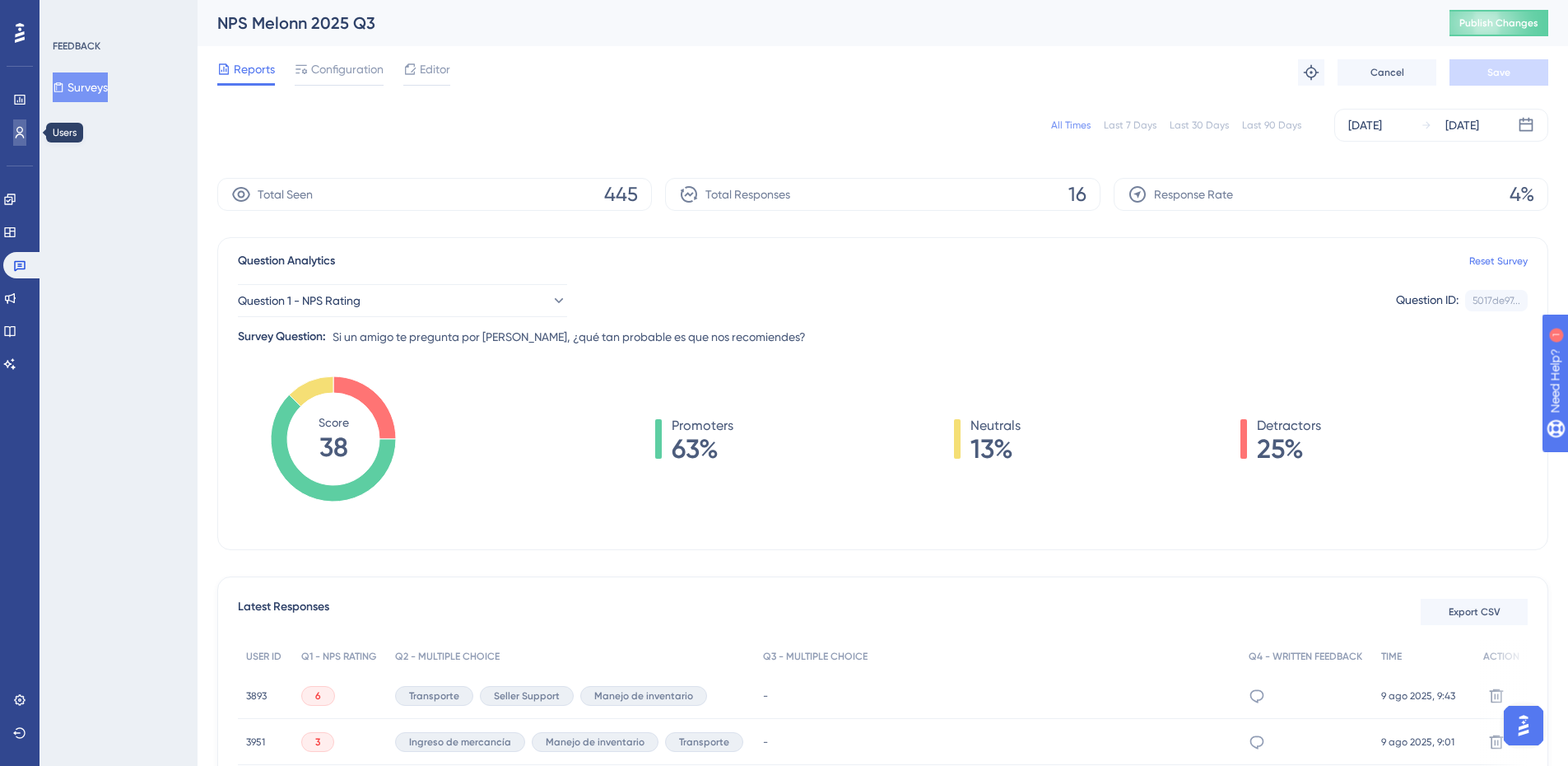
click at [18, 137] on icon at bounding box center [20, 132] width 13 height 13
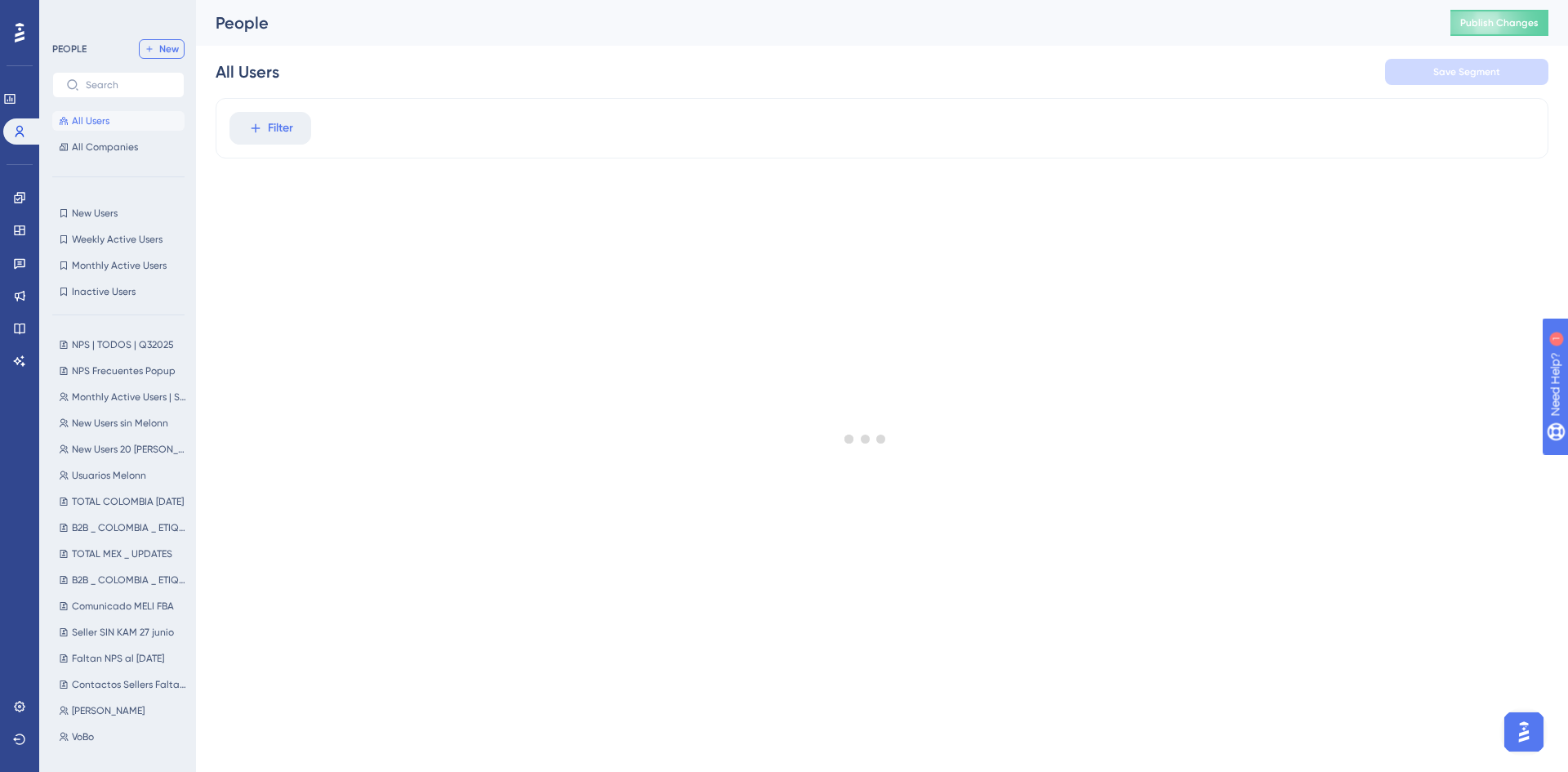
click at [168, 45] on span "New" at bounding box center [169, 49] width 20 height 13
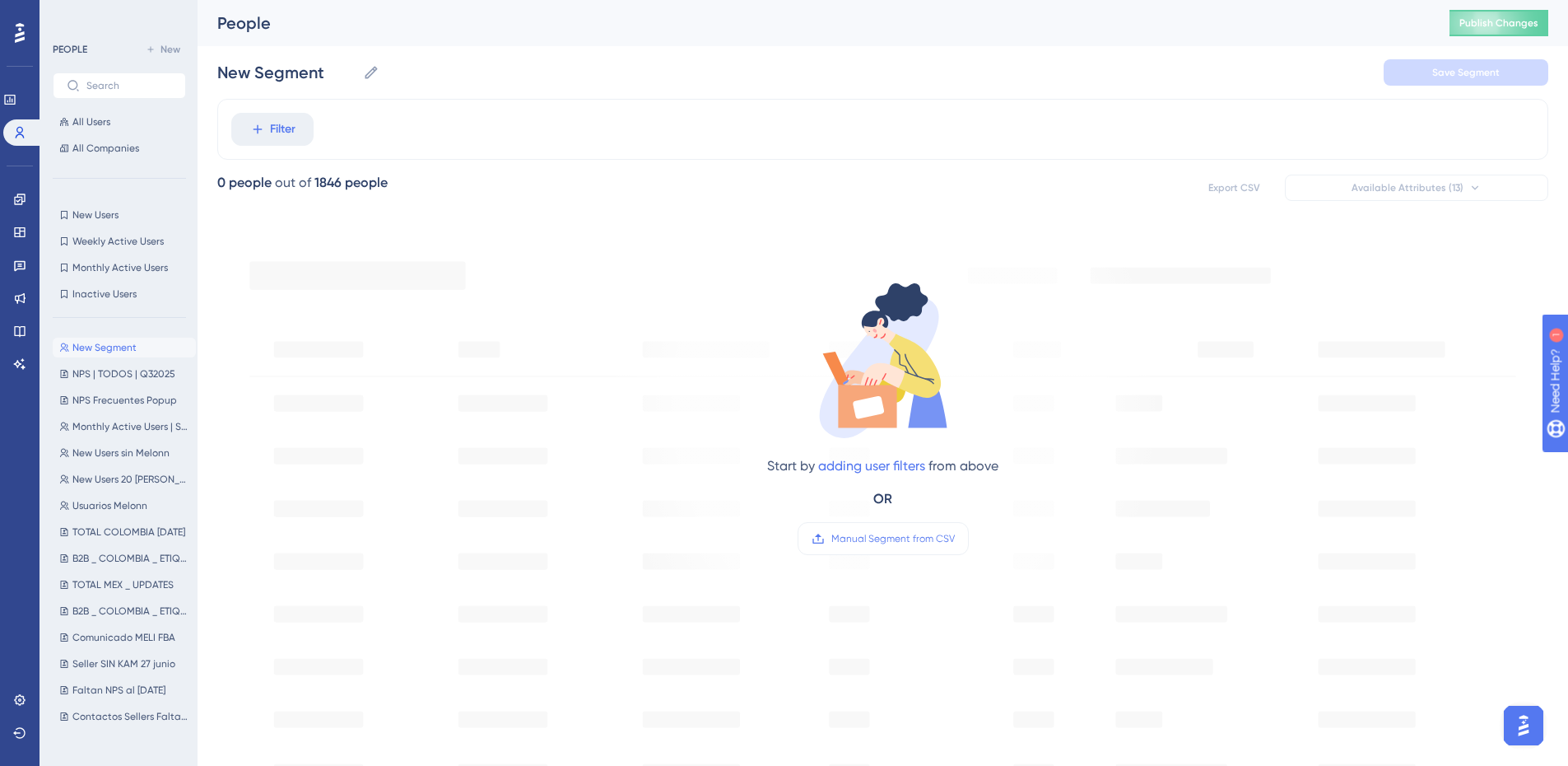
click at [870, 517] on div "Start by adding user filters from above OR Manual Segment from CSV" at bounding box center [883, 417] width 231 height 277
click at [872, 538] on span "Manual Segment from CSV" at bounding box center [893, 539] width 123 height 13
click at [954, 538] on input "Manual Segment from CSV" at bounding box center [954, 538] width 0 height 0
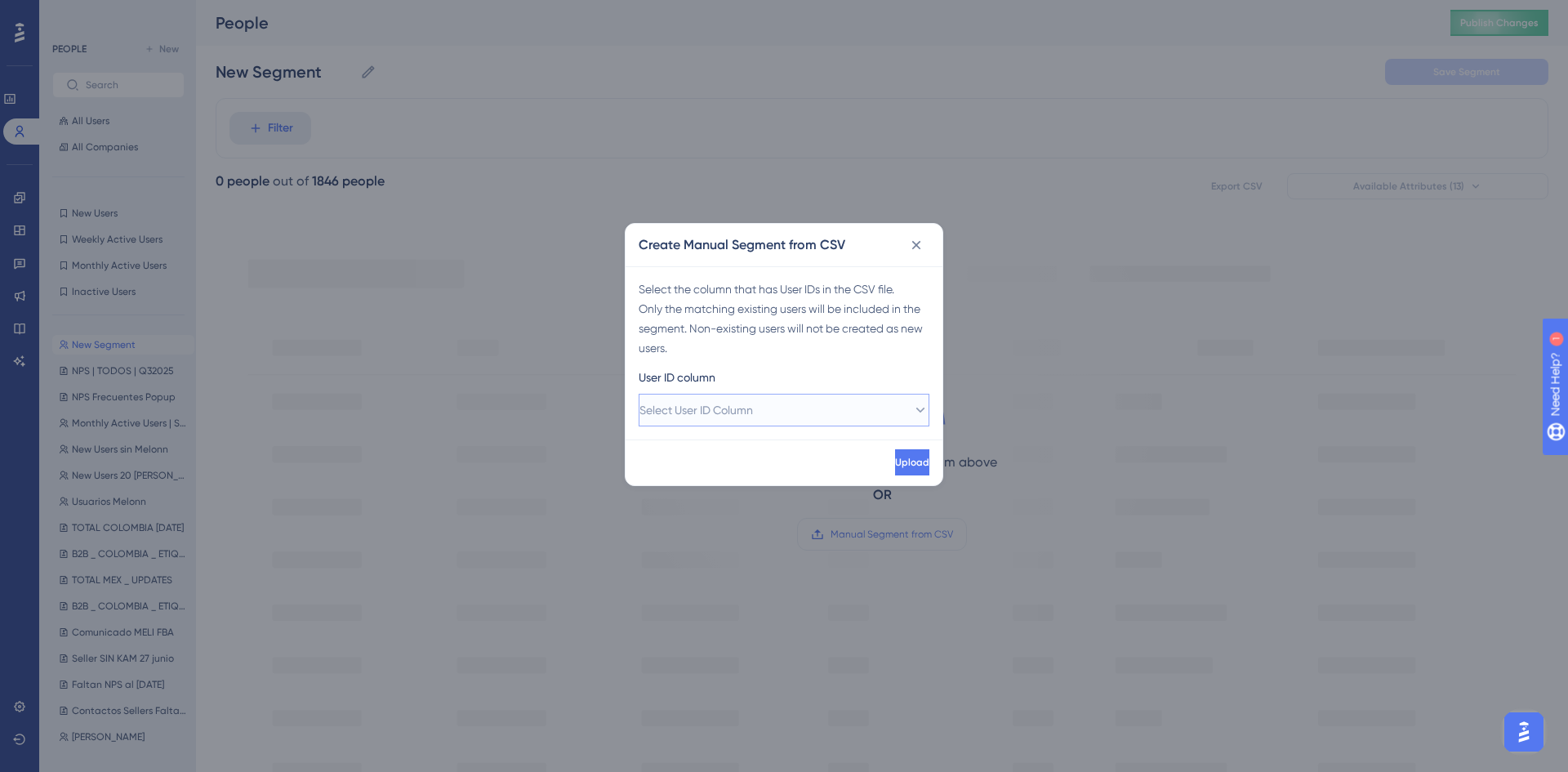
click at [753, 404] on span "Select User ID Column" at bounding box center [696, 410] width 114 height 20
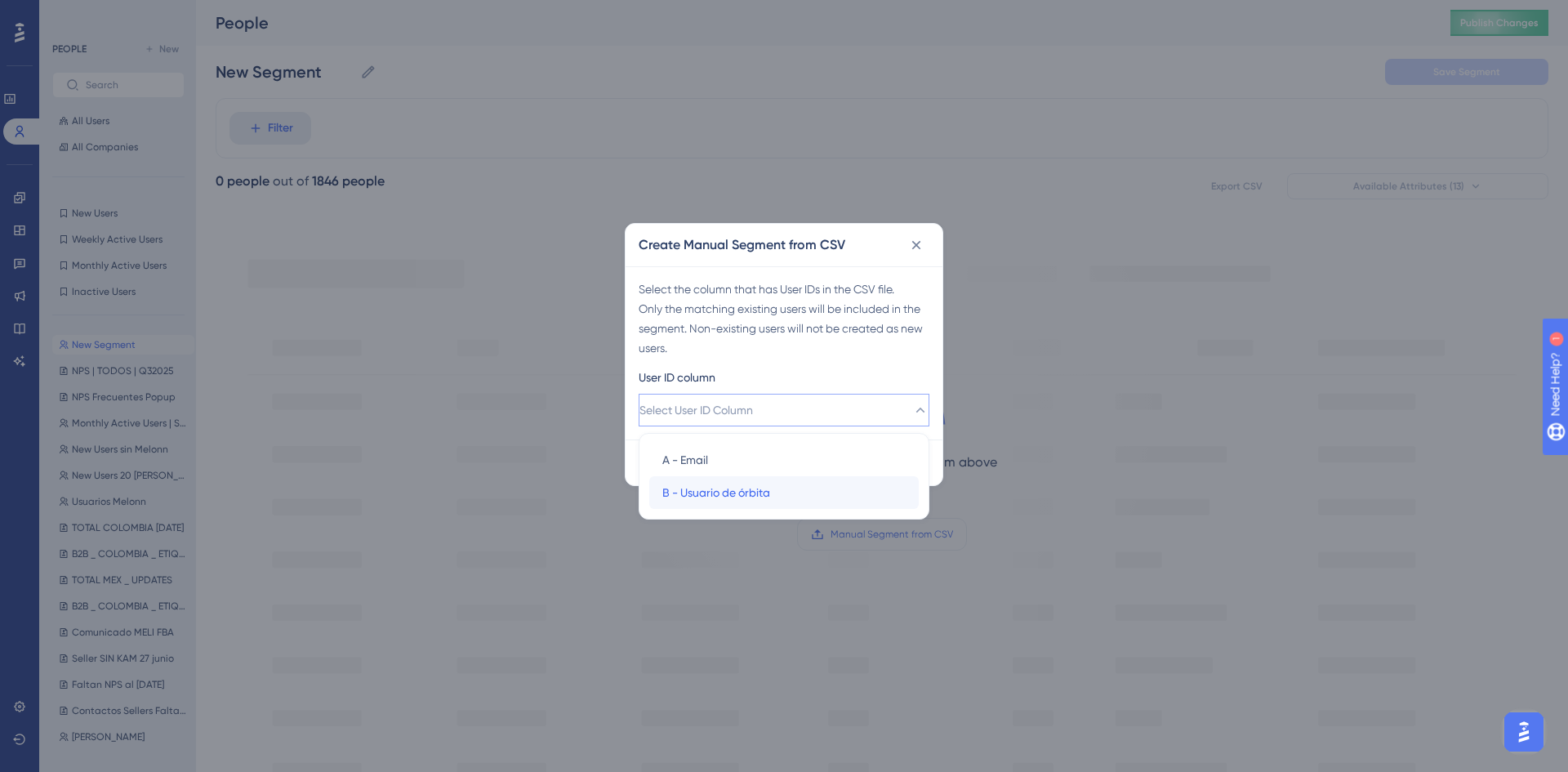
click at [729, 498] on span "B - Usuario de órbita" at bounding box center [716, 492] width 108 height 20
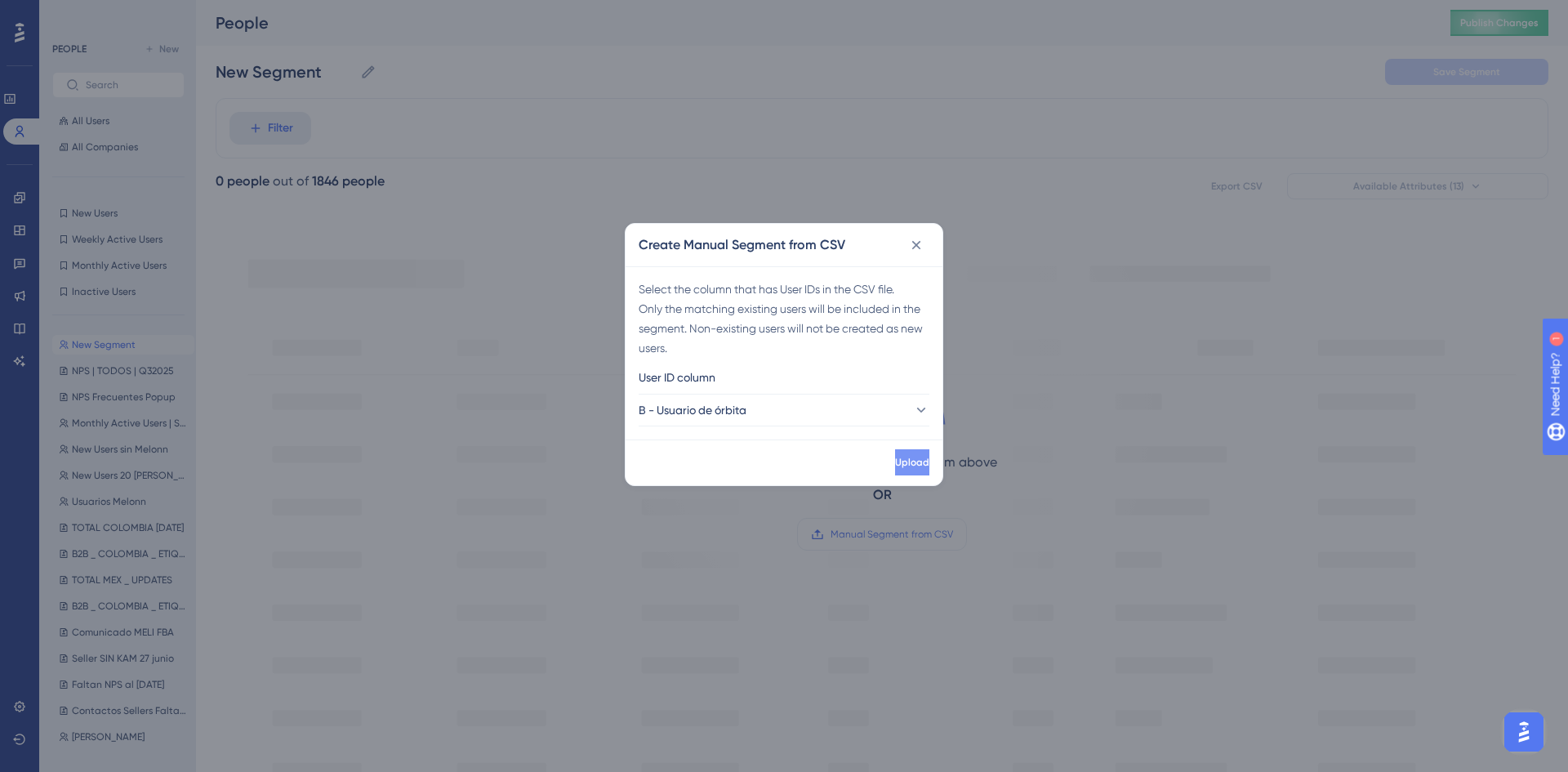
click at [895, 455] on span "Upload" at bounding box center [912, 462] width 35 height 13
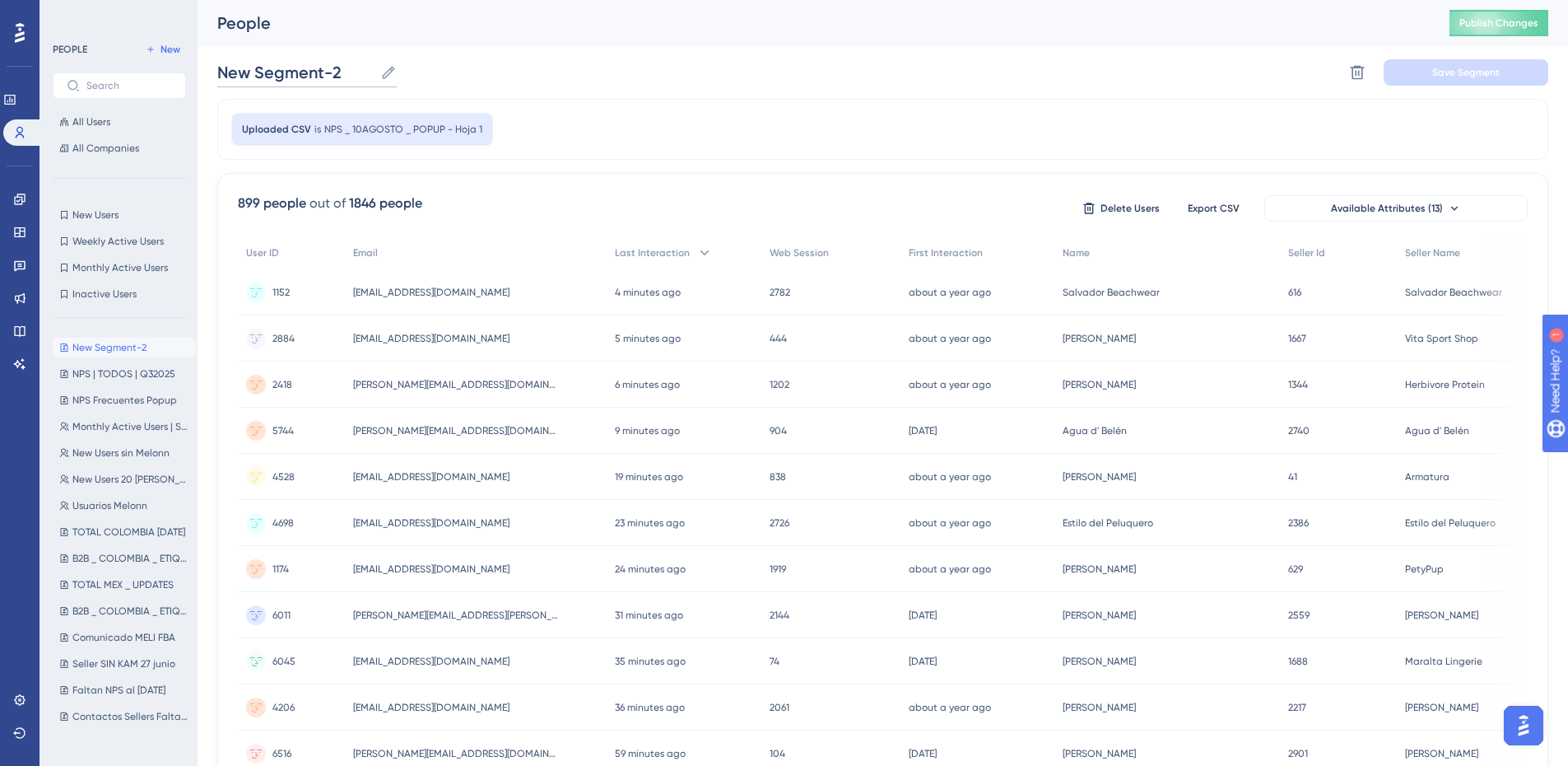
click at [291, 80] on input "New Segment-2" at bounding box center [295, 72] width 156 height 23
drag, startPoint x: 353, startPoint y: 71, endPoint x: 179, endPoint y: 63, distance: 174.2
click at [198, 63] on div "Performance Users Engagement Widgets Feedback Product Updates Knowledge Base AI…" at bounding box center [883, 645] width 1370 height 1291
paste input "PS _ 10AGOSTO _ POPUP - Hoja 1"
click at [264, 70] on input "NPS _ 10AGOSTO _ POPUP - Hoja 1" at bounding box center [363, 72] width 293 height 23
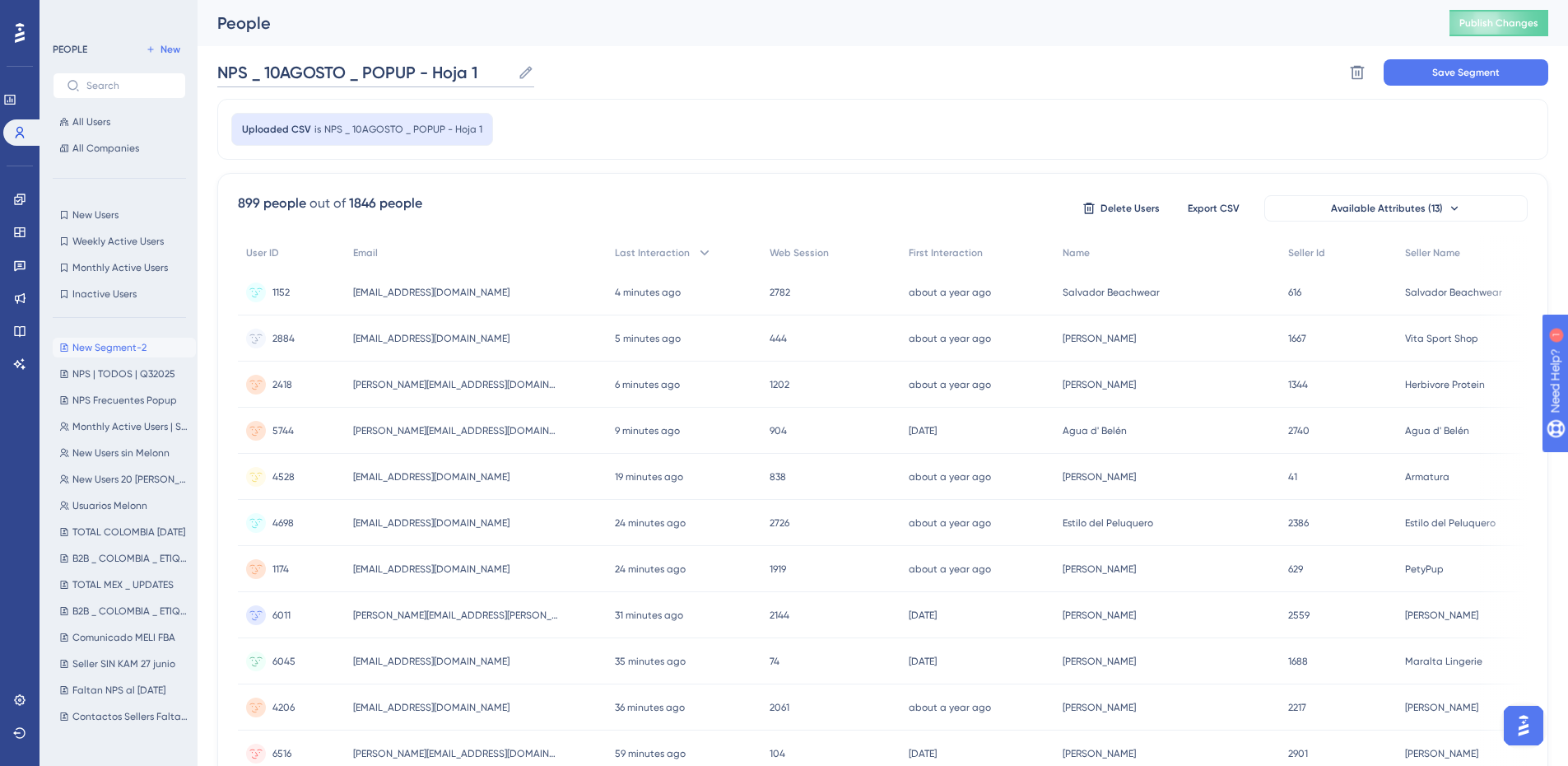
click at [344, 70] on input "NPS _ 10AGOSTO _ POPUP - Hoja 1" at bounding box center [363, 72] width 293 height 23
drag, startPoint x: 371, startPoint y: 80, endPoint x: 589, endPoint y: 74, distance: 218.1
click at [589, 74] on div "NPS _ 10AGOSTO25 _ POPUP - Hoja 1 NPS _ 10AGOSTO25 _ POPUP - Hoja 1 Delete Segm…" at bounding box center [882, 72] width 1331 height 52
type input "NPS _ 10AGOSTO25"
click at [584, 74] on div "NPS _ 10AGOSTO25 NPS _ 10AGOSTO25 Delete Segment Save Segment" at bounding box center [882, 72] width 1331 height 52
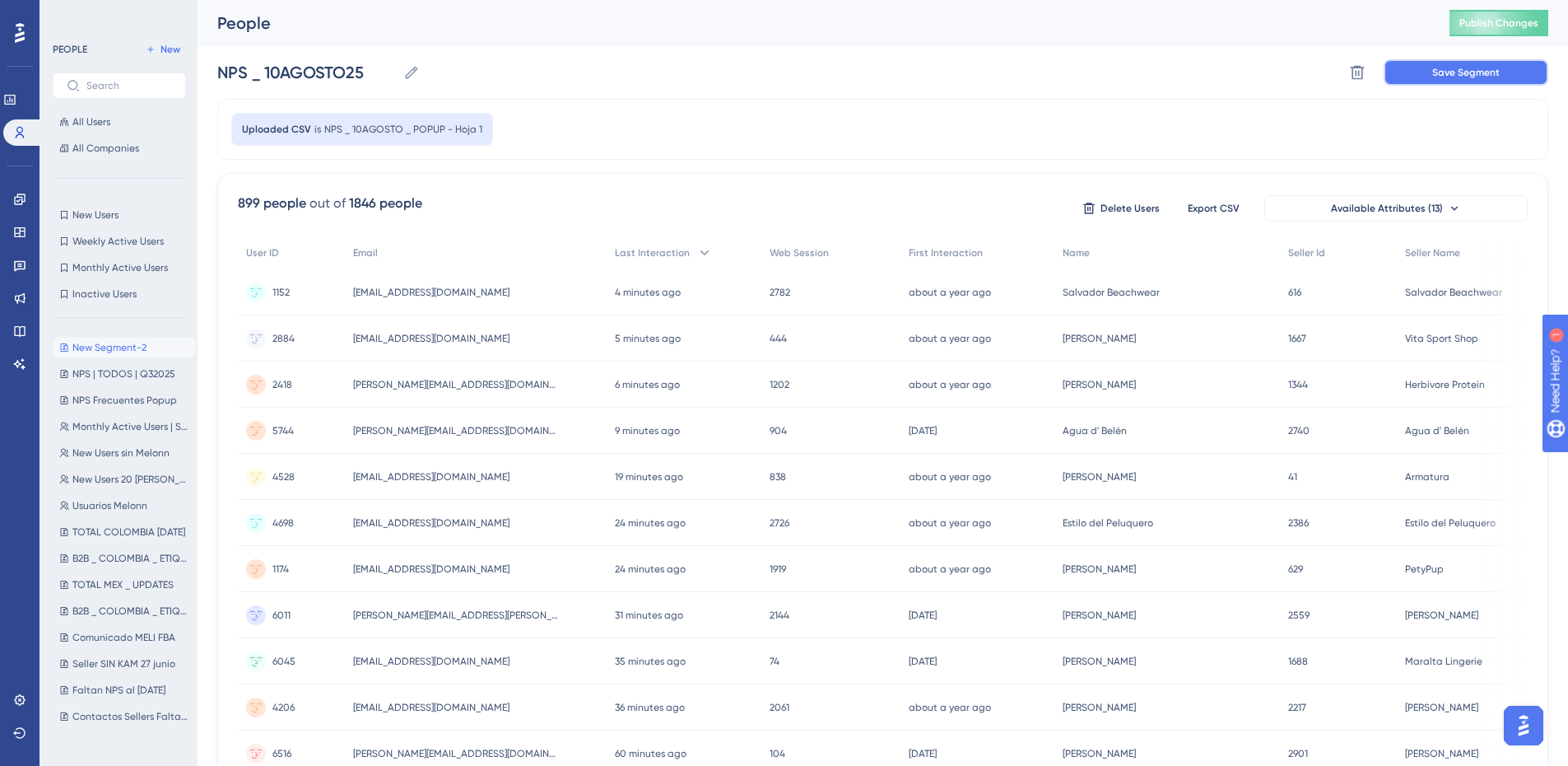
click at [1445, 67] on span "Save Segment" at bounding box center [1466, 72] width 67 height 13
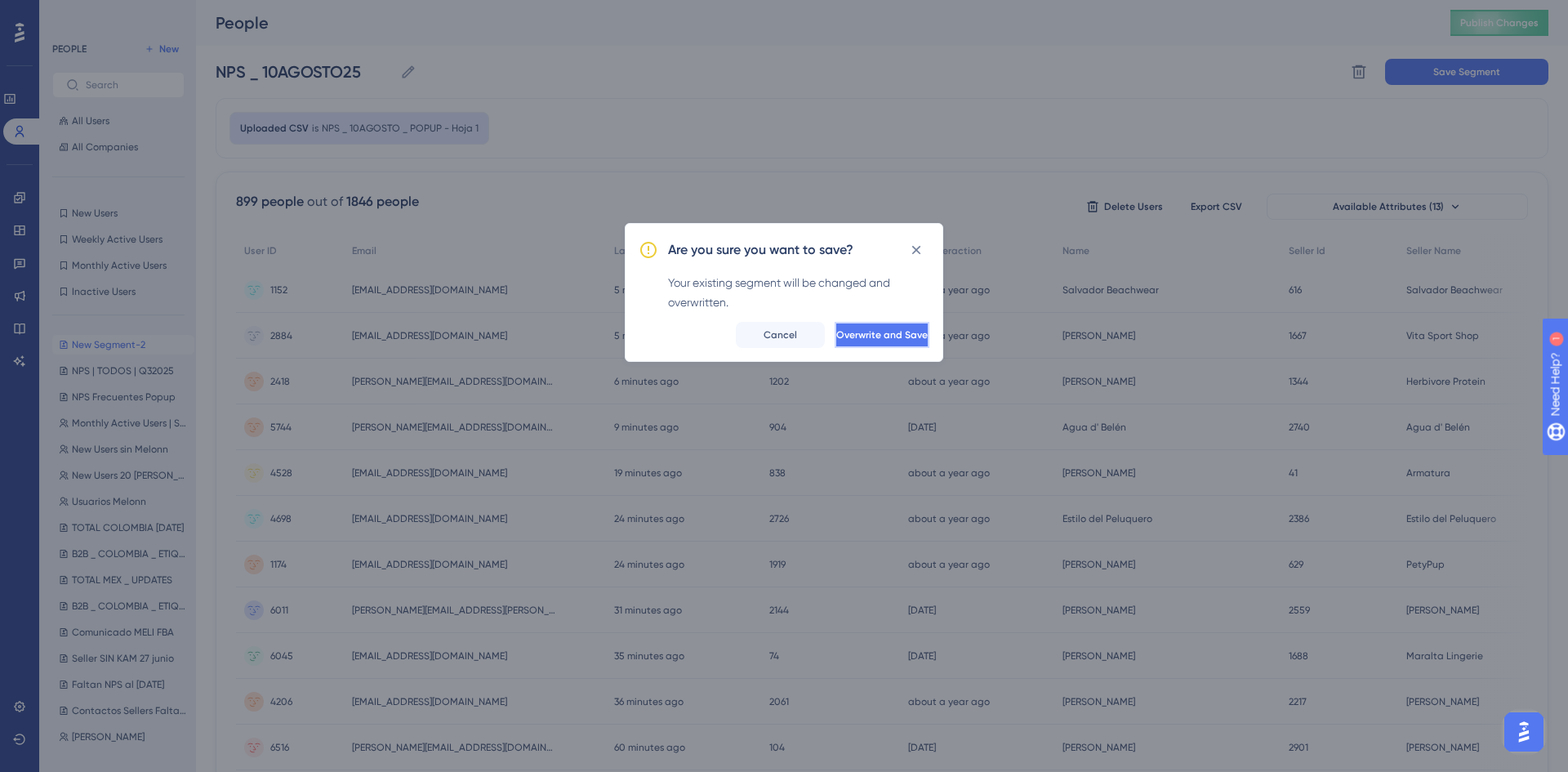
click at [873, 332] on span "Overwrite and Save" at bounding box center [882, 335] width 92 height 13
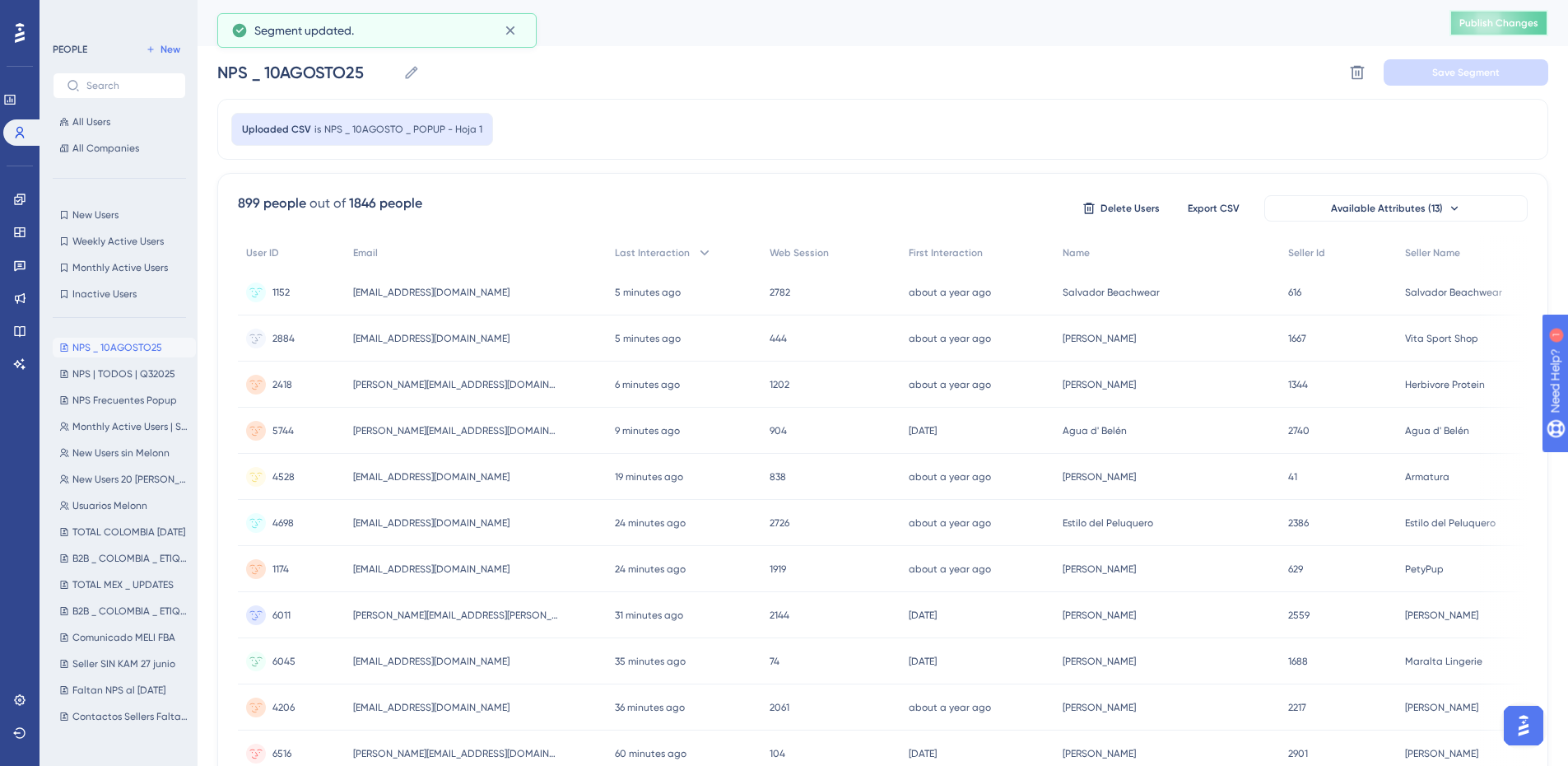
drag, startPoint x: 1492, startPoint y: 26, endPoint x: 1333, endPoint y: 51, distance: 161.0
click at [1492, 26] on span "Publish Changes" at bounding box center [1498, 23] width 79 height 13
click at [511, 27] on icon at bounding box center [510, 31] width 17 height 17
click at [512, 27] on icon at bounding box center [510, 31] width 17 height 17
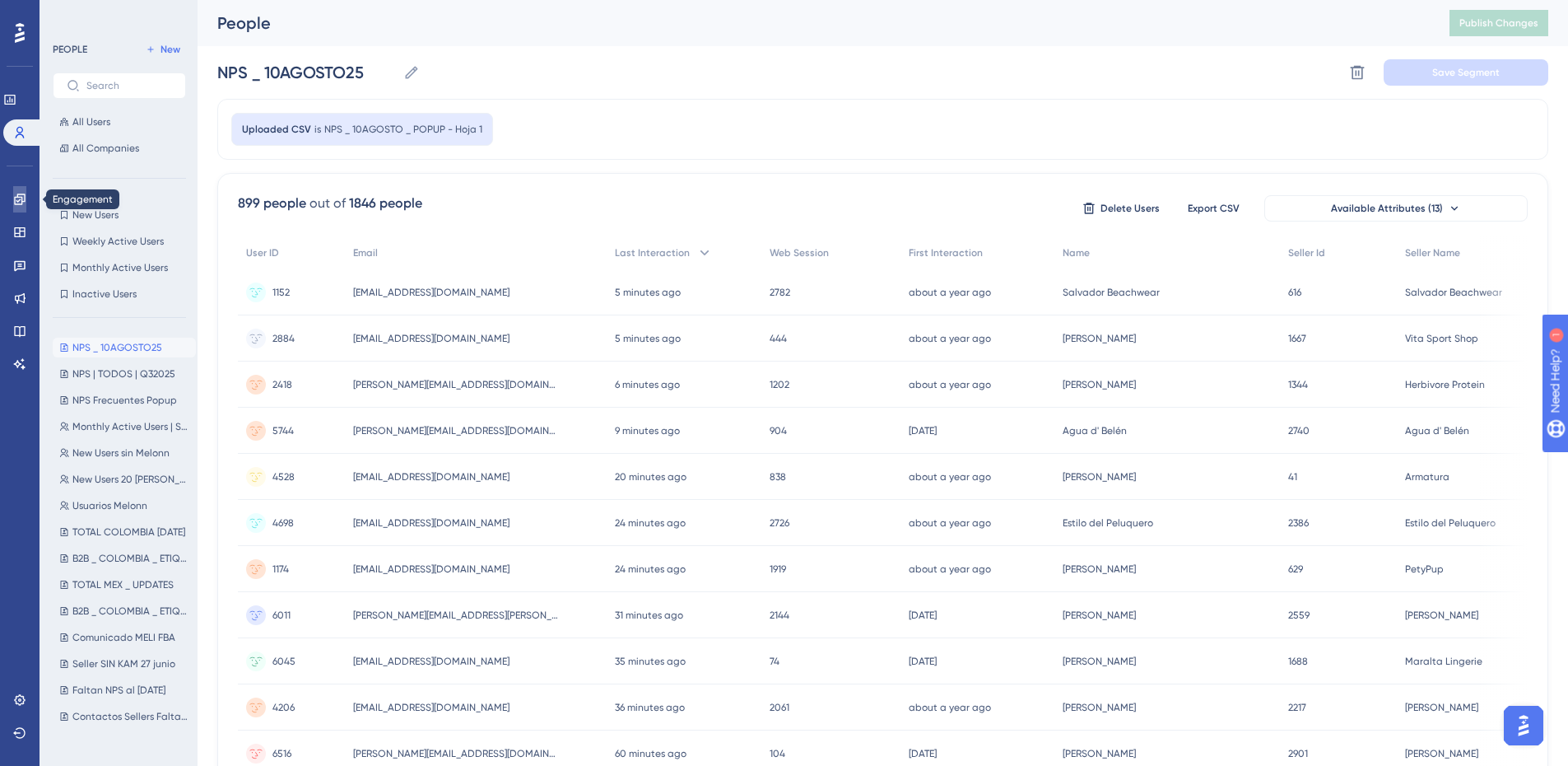
click at [15, 205] on icon at bounding box center [20, 200] width 13 height 13
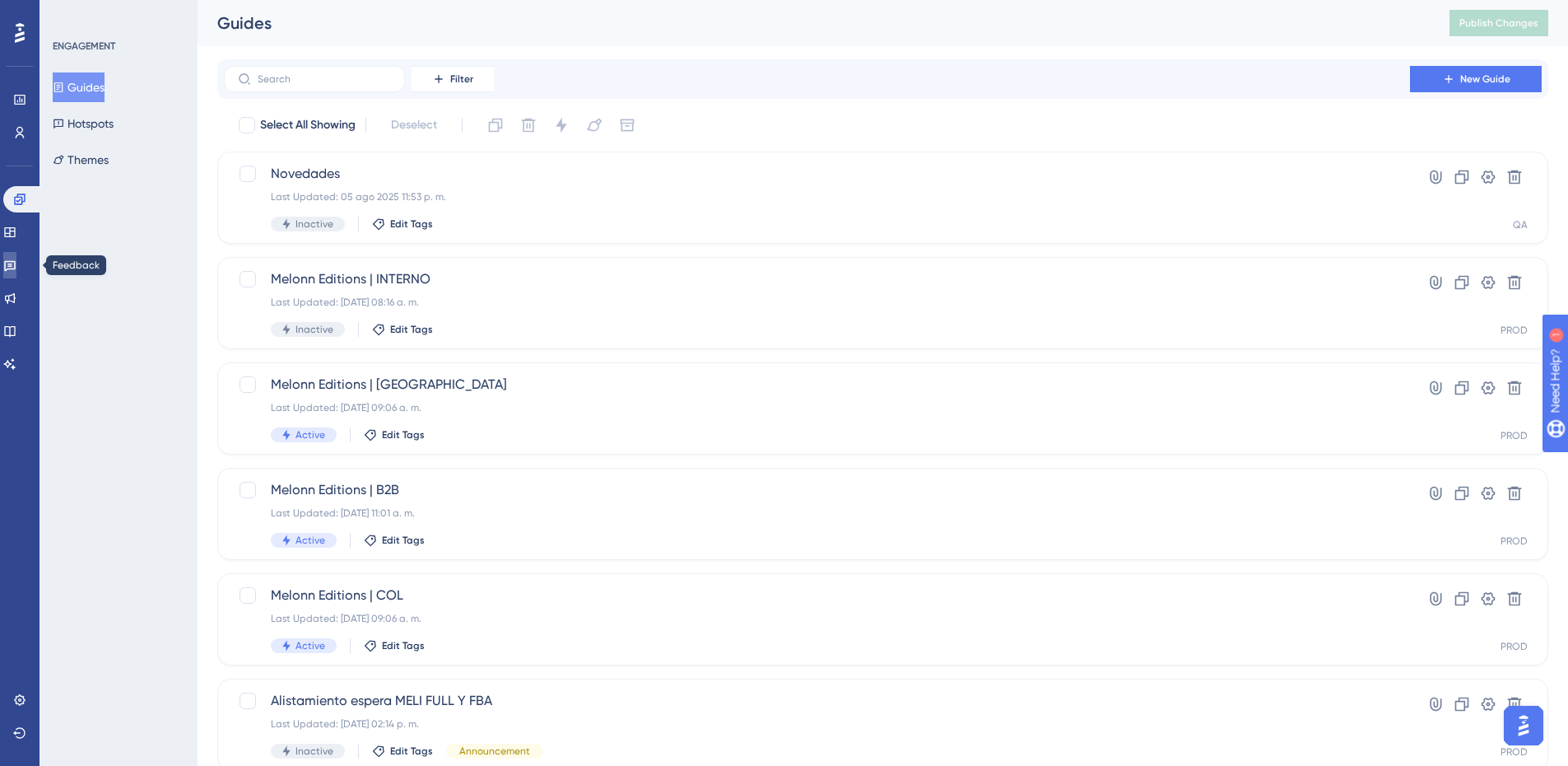
click at [17, 277] on link at bounding box center [10, 265] width 13 height 27
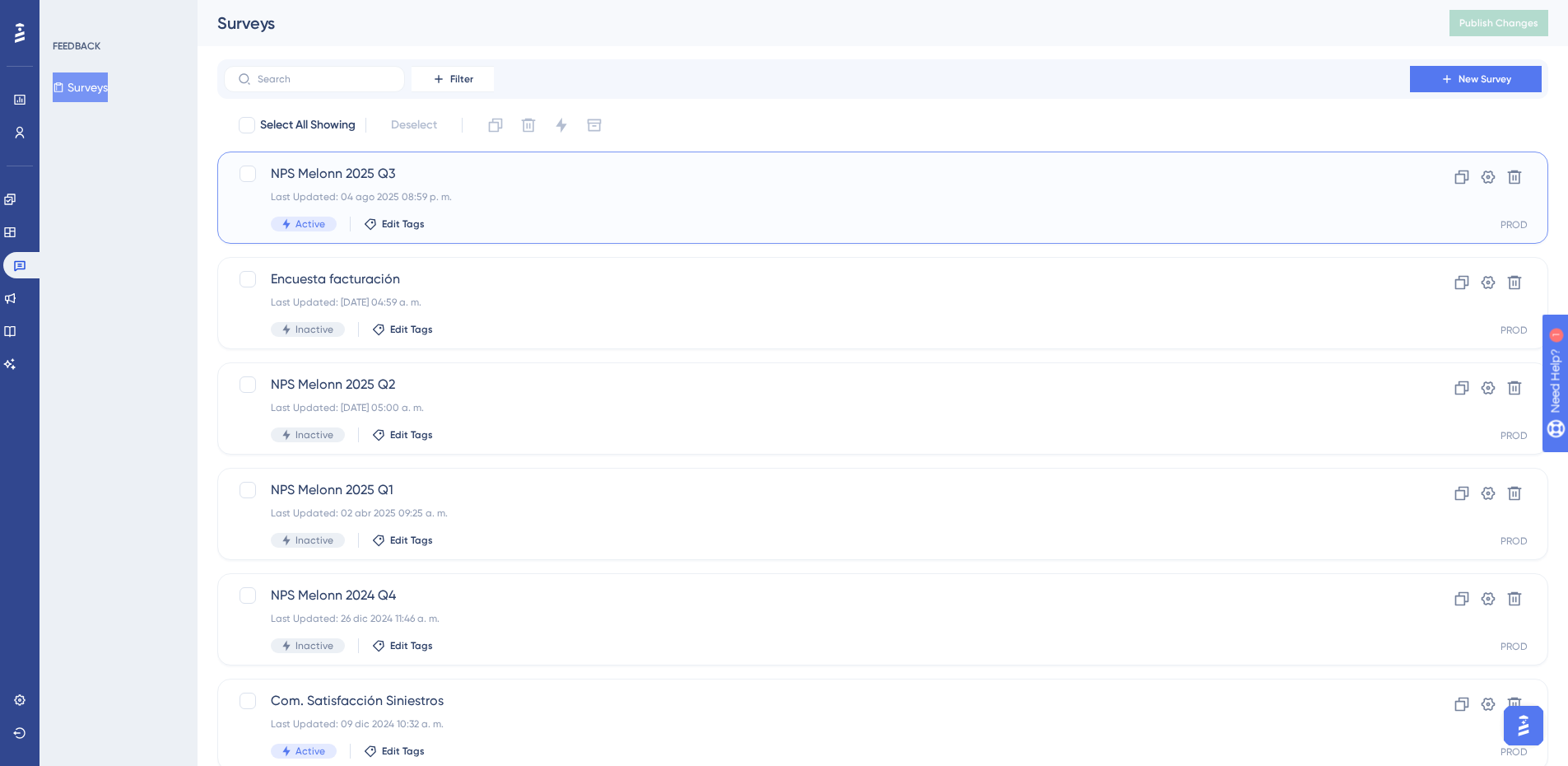
click at [500, 183] on span "NPS Melonn 2025 Q3" at bounding box center [817, 174] width 1092 height 20
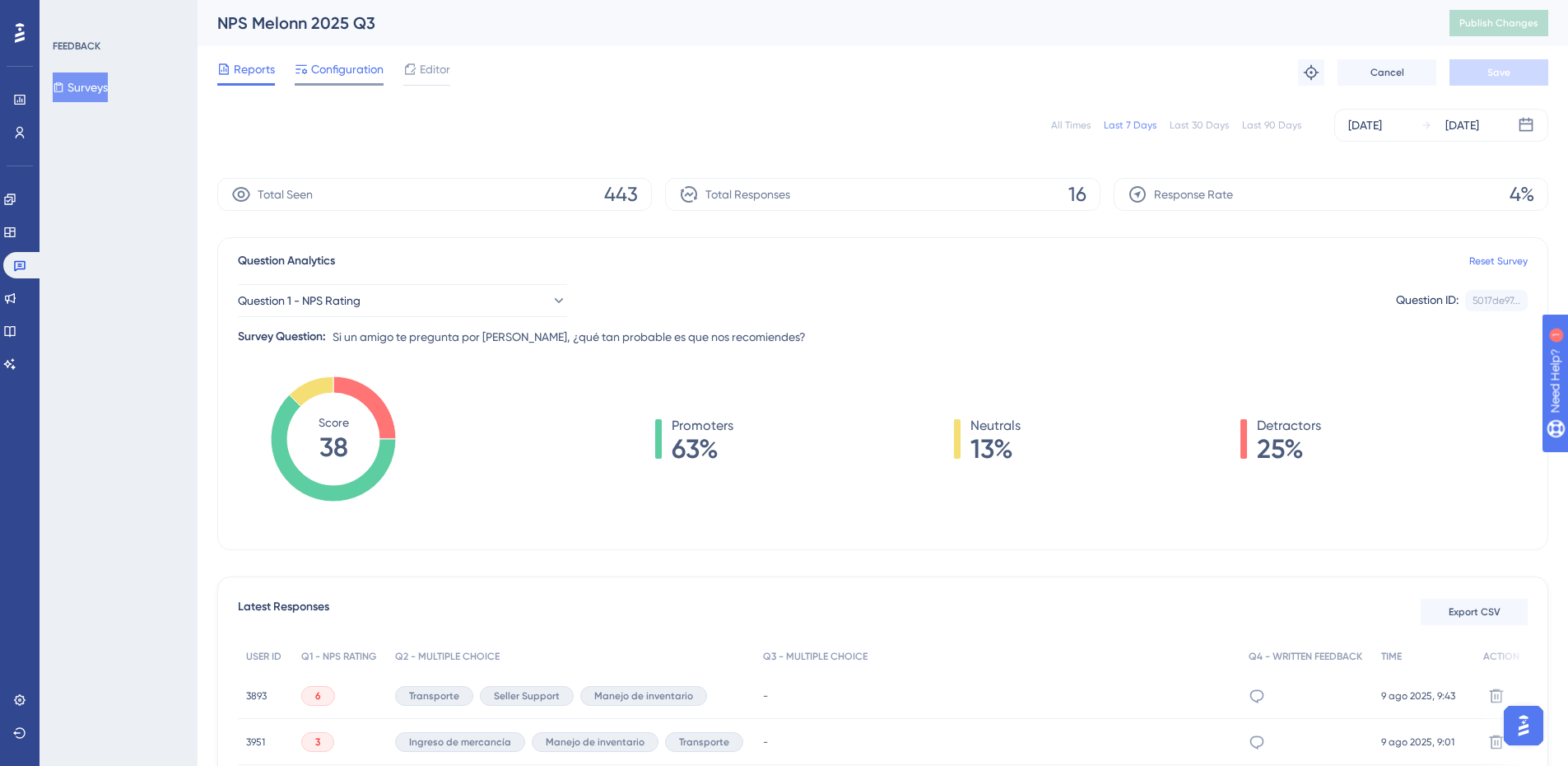
click at [340, 80] on div "Configuration" at bounding box center [338, 72] width 89 height 27
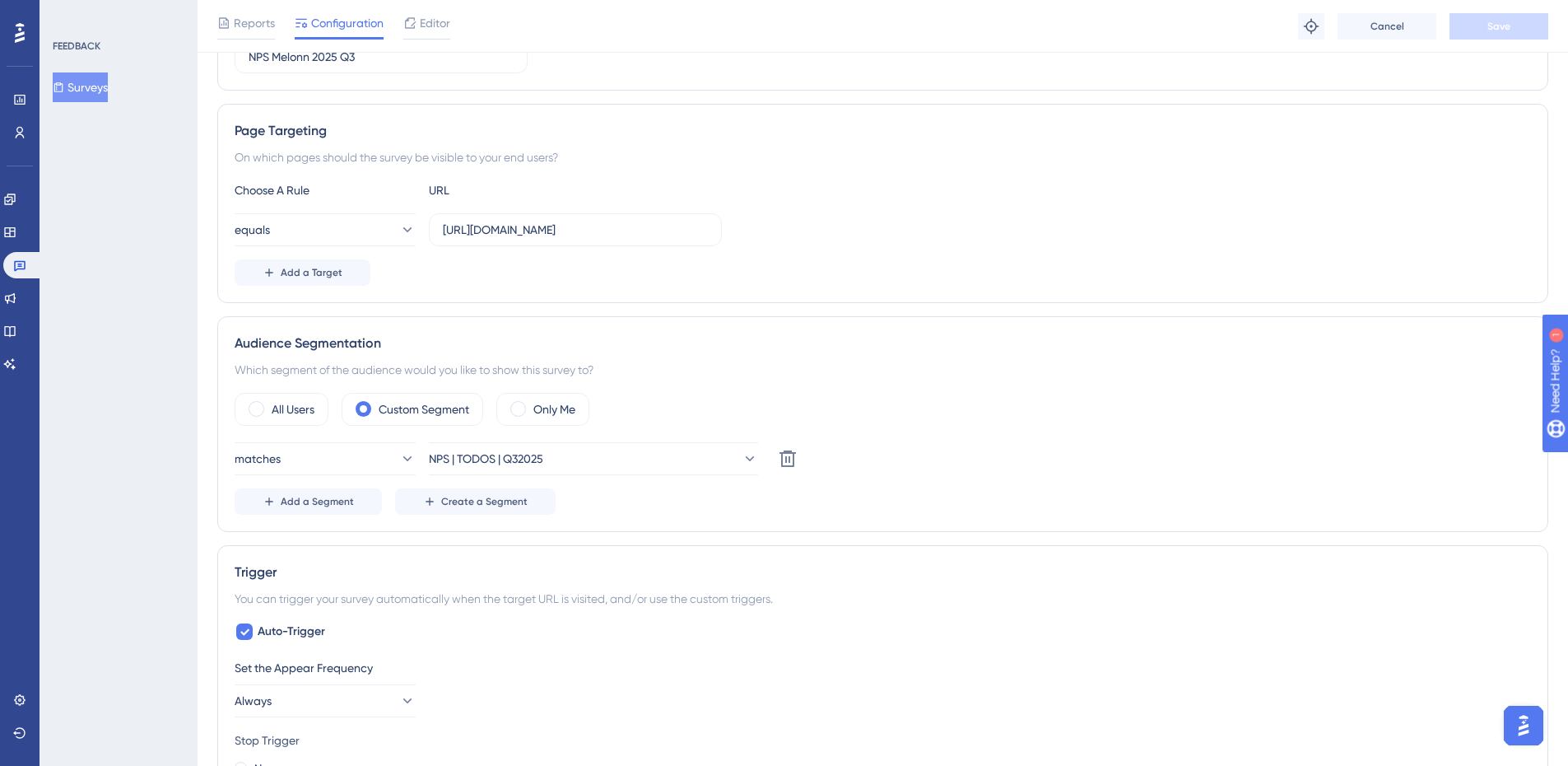
scroll to position [412, 0]
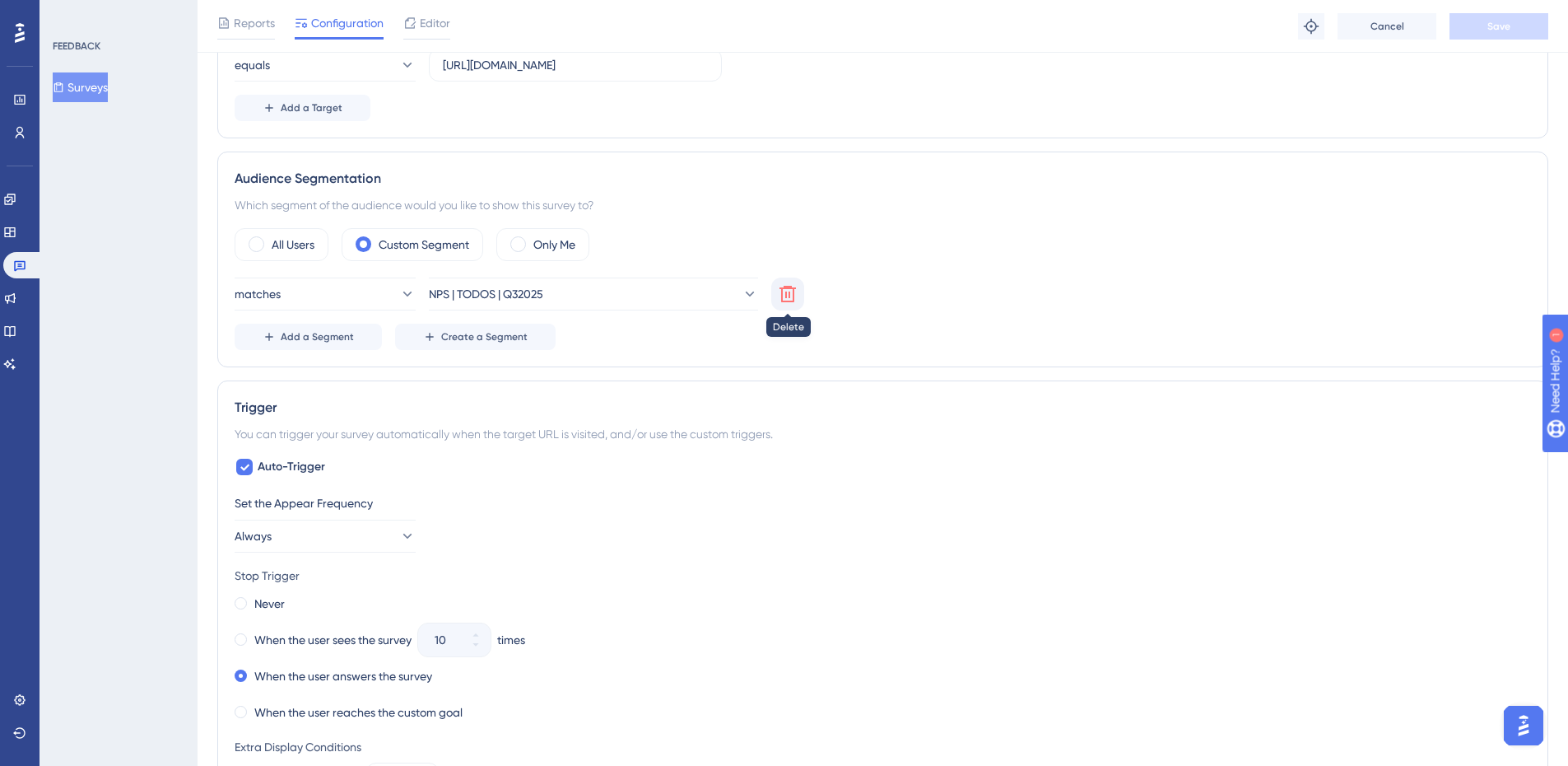
click at [791, 287] on icon at bounding box center [787, 294] width 17 height 17
click at [504, 290] on span "Choose a segment" at bounding box center [479, 294] width 98 height 20
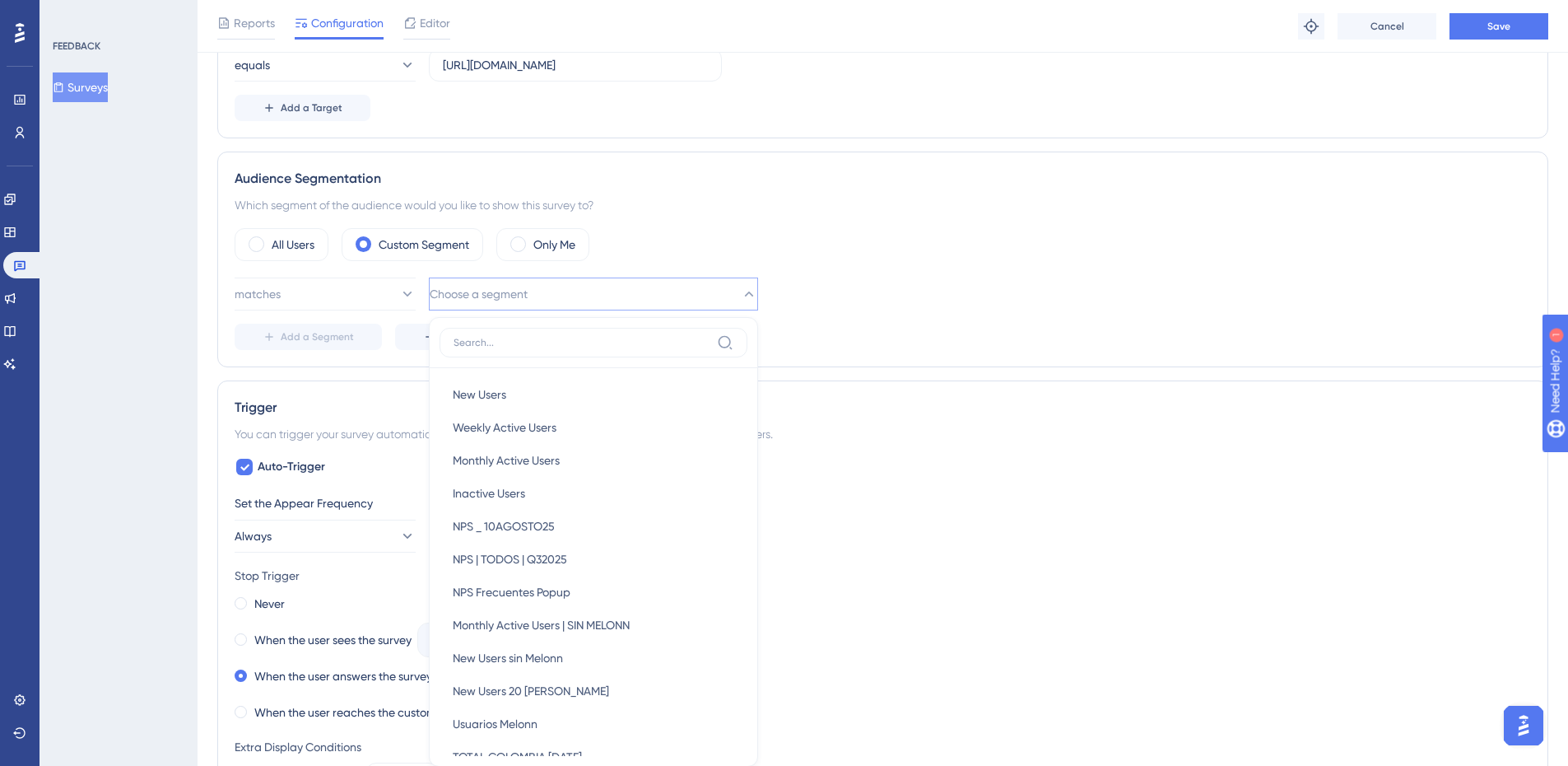
scroll to position [566, 0]
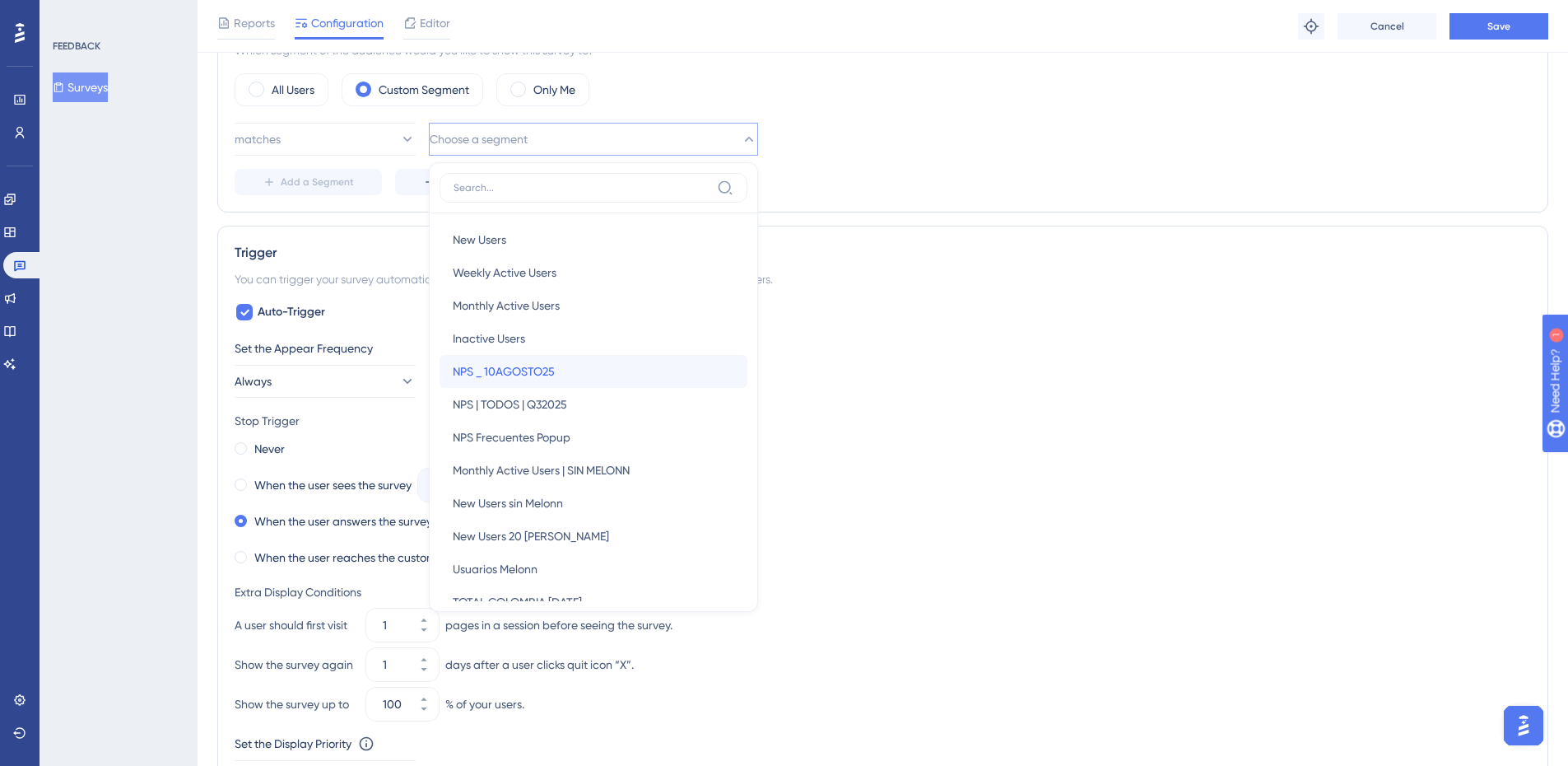
click at [524, 373] on span "NPS _ 10AGOSTO25" at bounding box center [503, 372] width 102 height 20
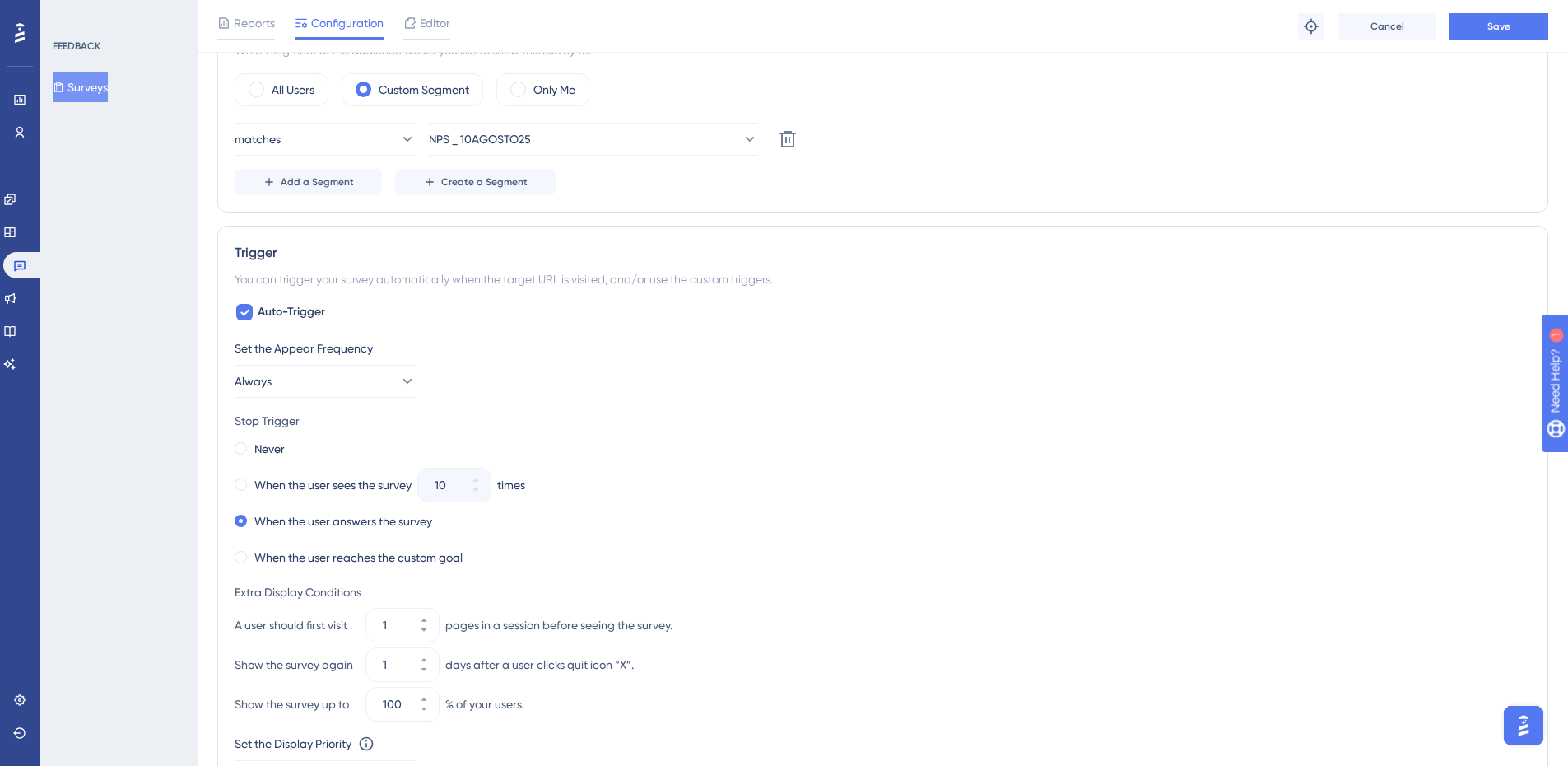
click at [1122, 140] on div "matches NPS _ 10AGOSTO25 Delete" at bounding box center [882, 140] width 1296 height 33
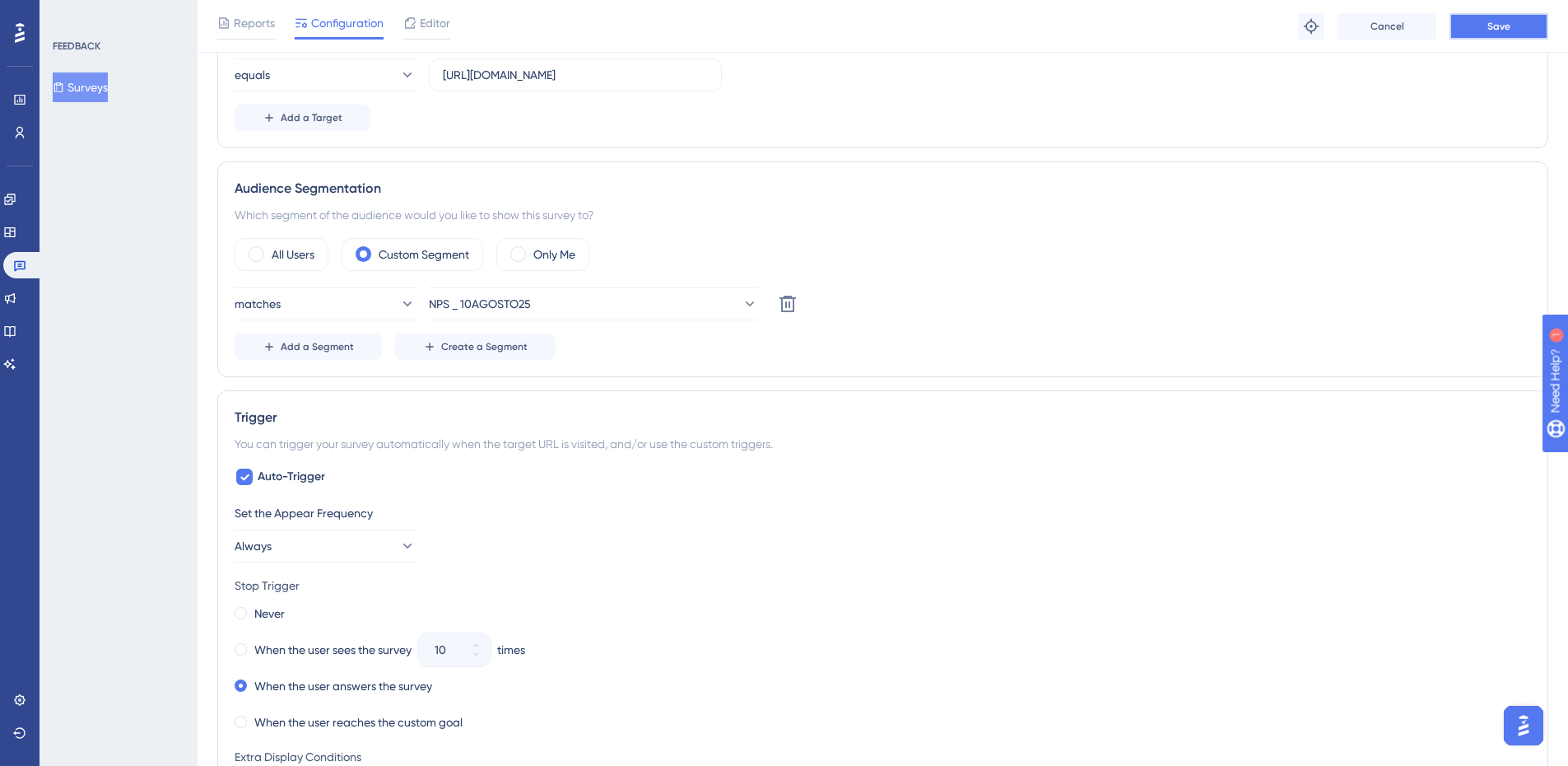
click at [1471, 30] on button "Save" at bounding box center [1498, 27] width 99 height 27
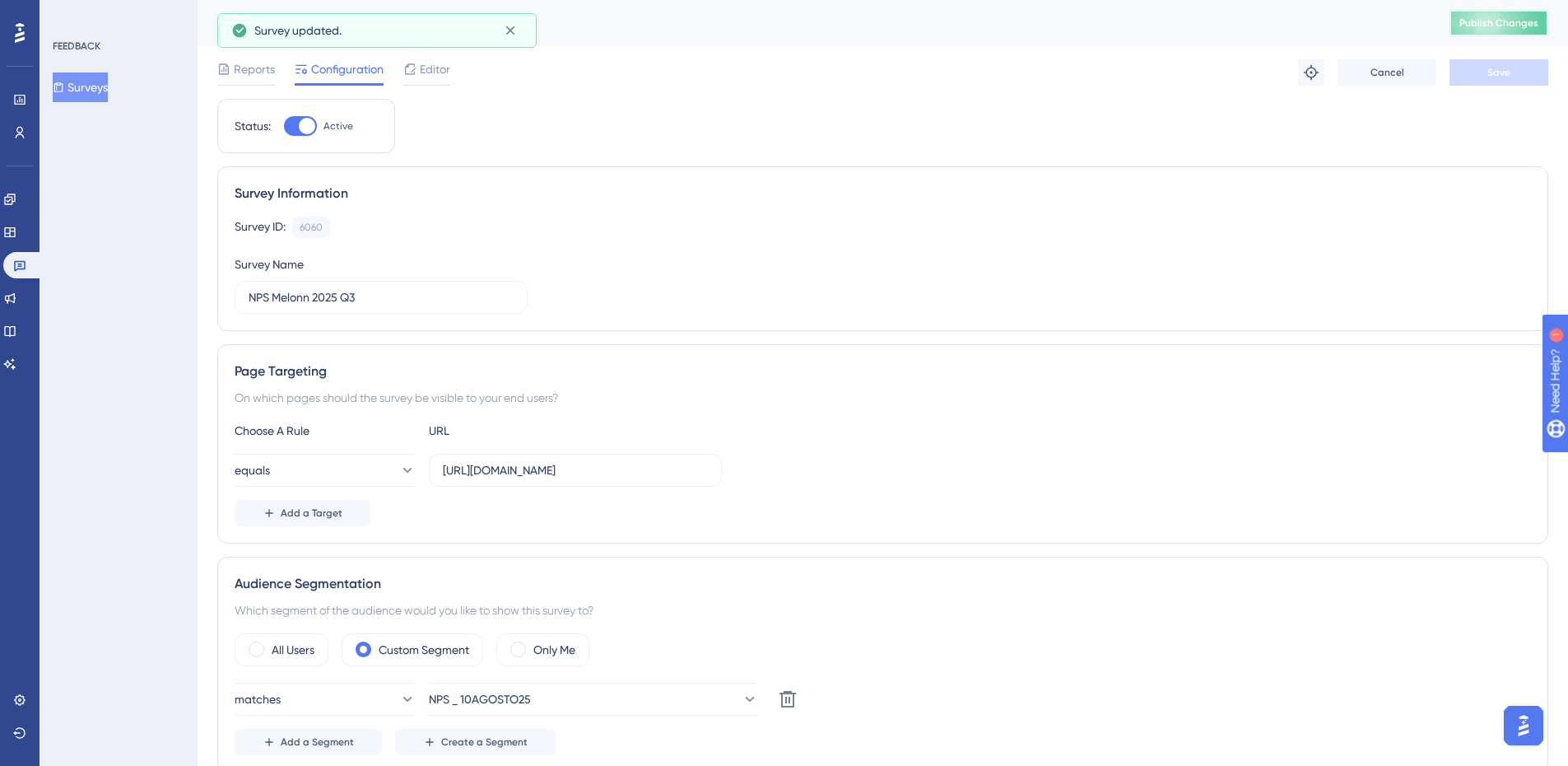
click at [1508, 32] on button "Publish Changes" at bounding box center [1498, 23] width 99 height 27
click at [24, 136] on icon at bounding box center [20, 132] width 9 height 12
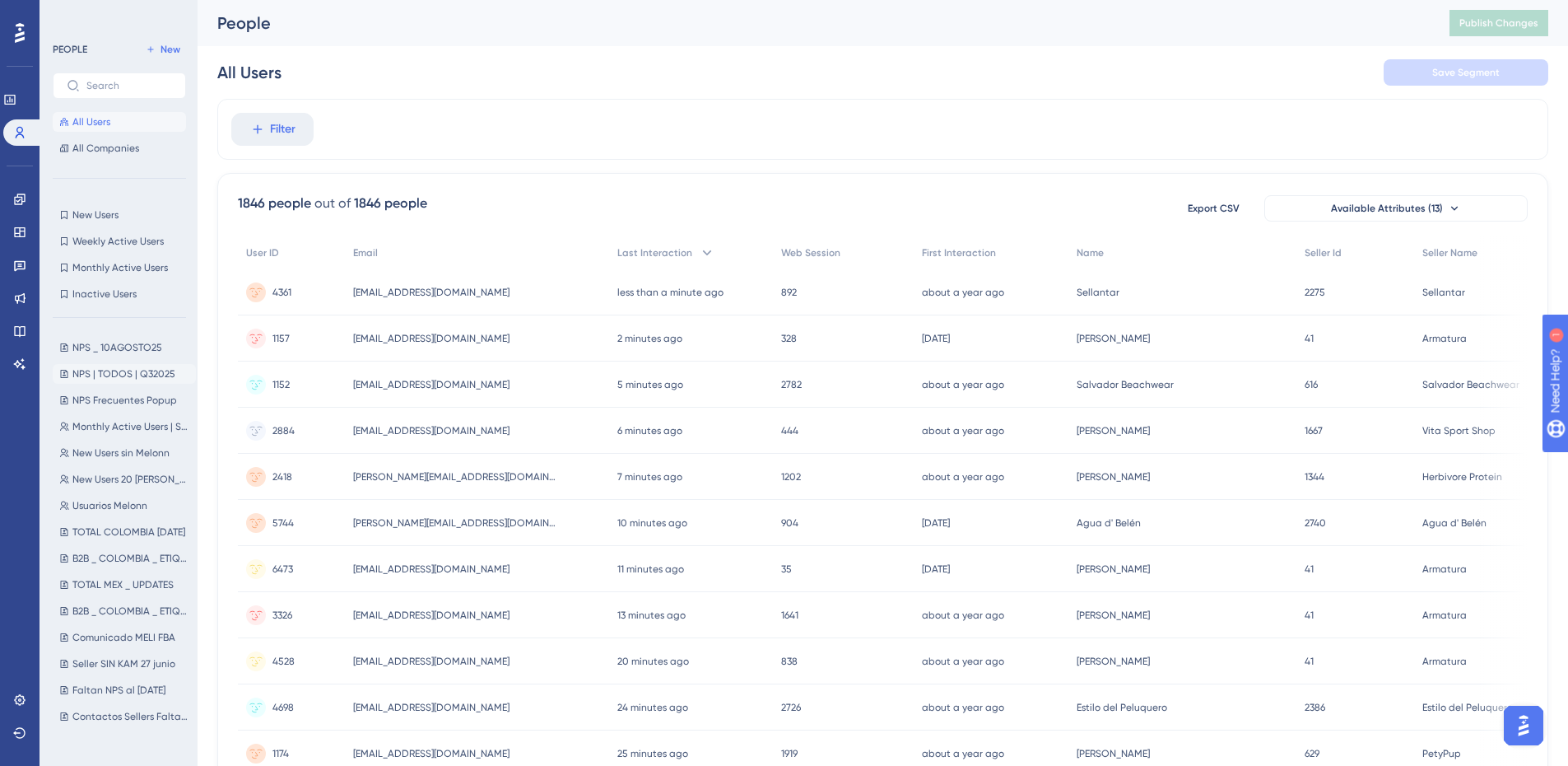
click at [145, 373] on span "NPS | TODOS | Q32025" at bounding box center [124, 374] width 103 height 13
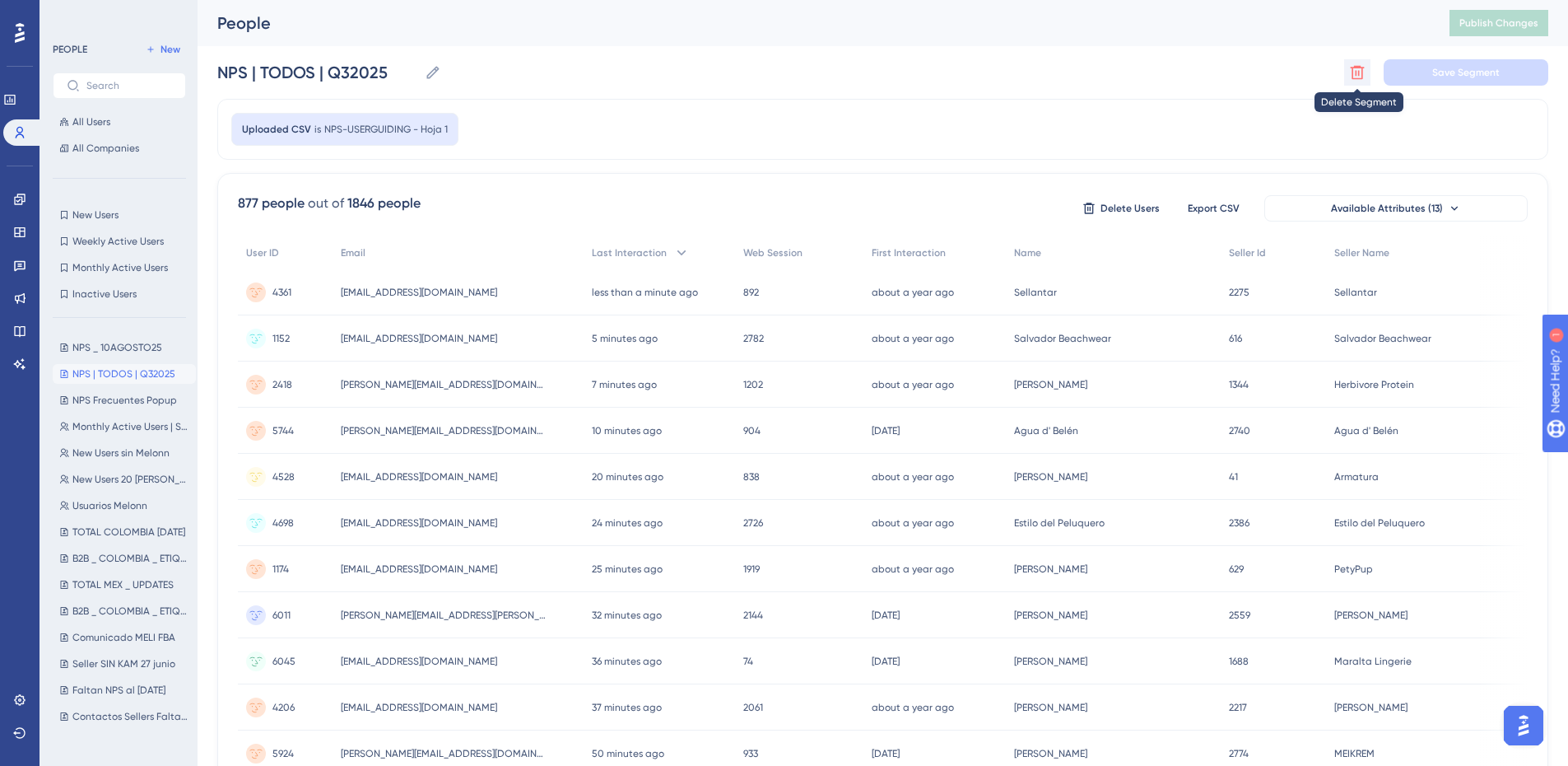
click at [1354, 76] on icon at bounding box center [1358, 72] width 17 height 17
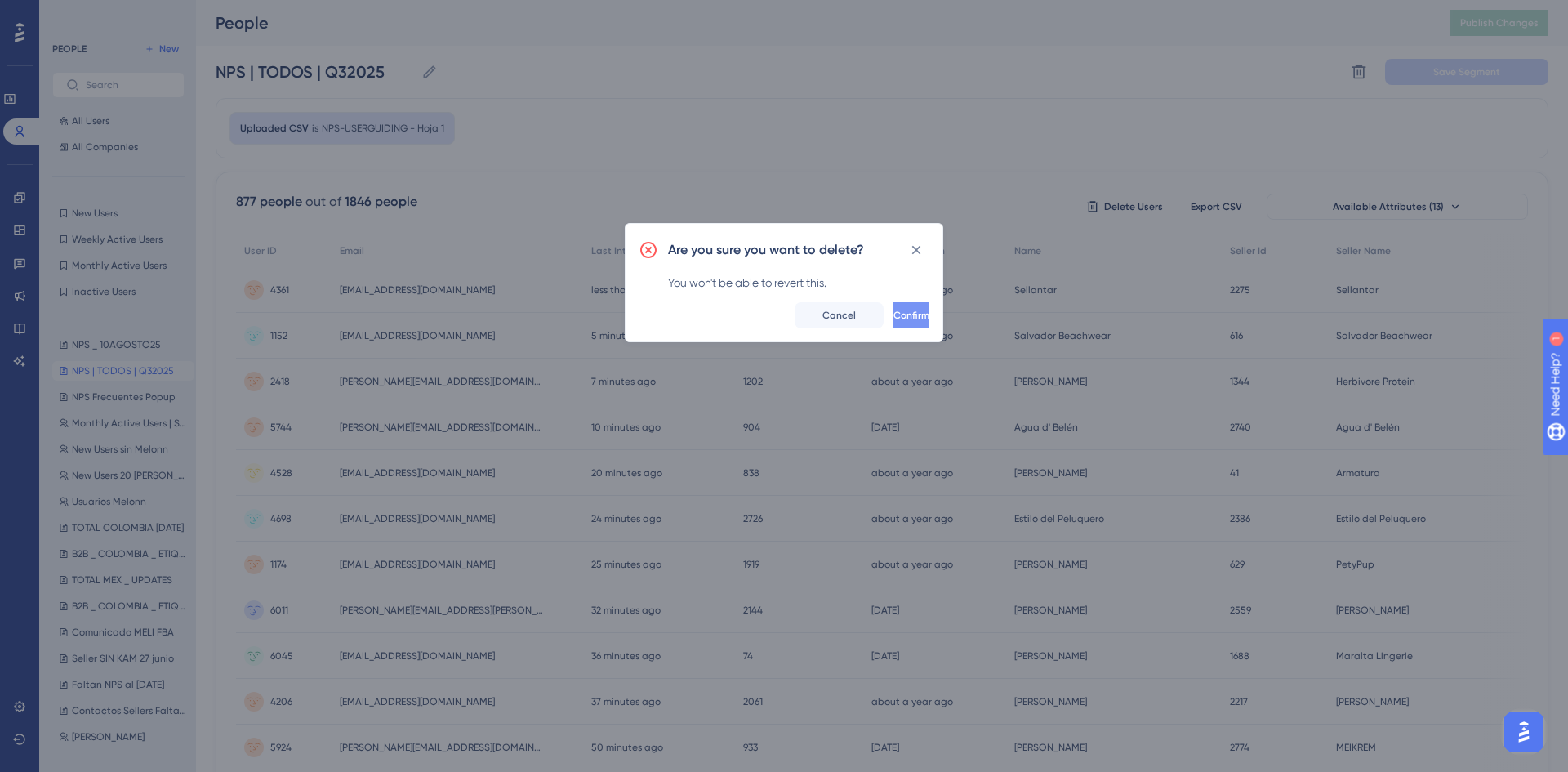
click at [893, 318] on button "Confirm" at bounding box center [911, 315] width 36 height 26
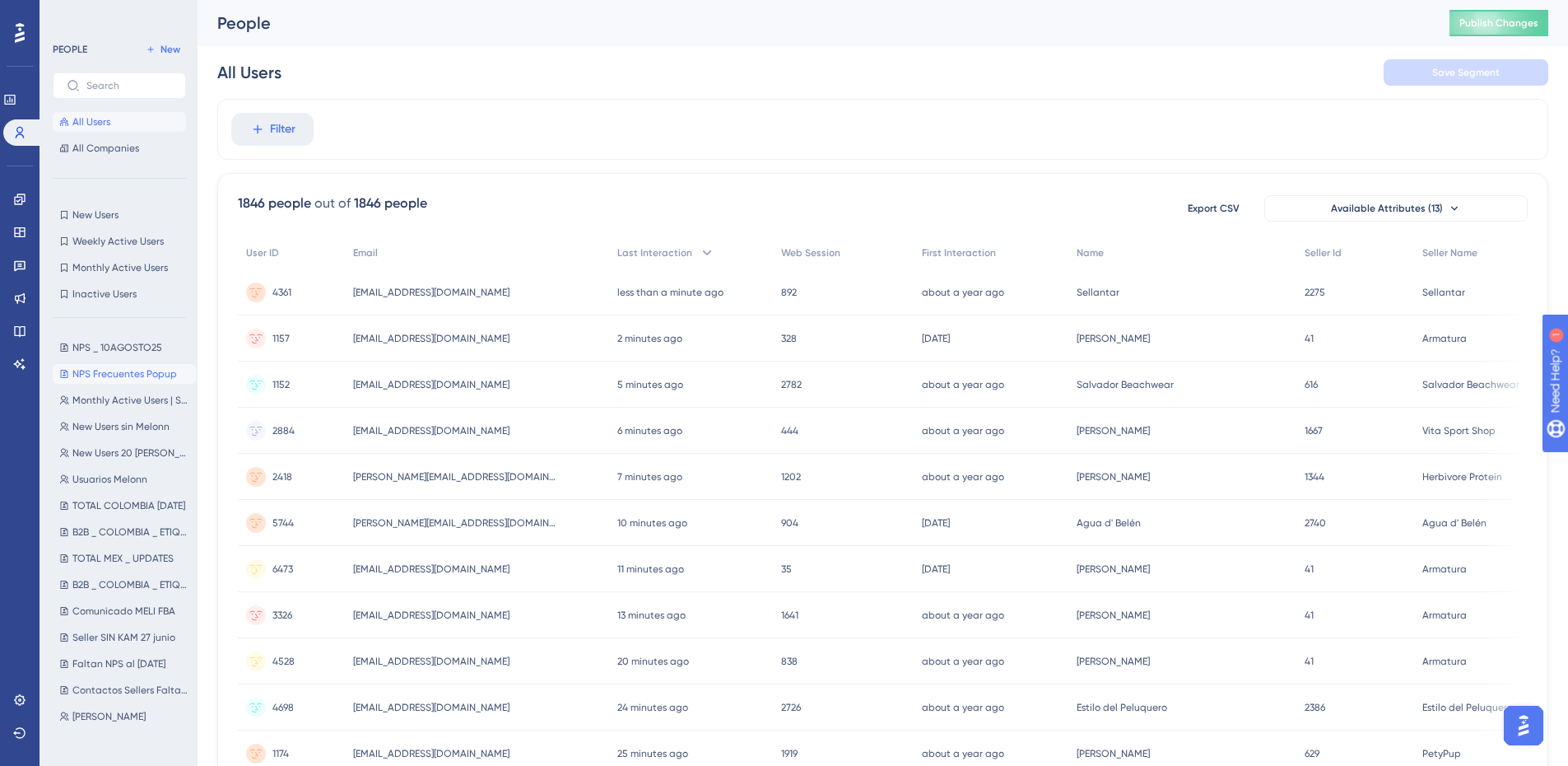
click at [105, 376] on span "NPS Frecuentes Popup" at bounding box center [125, 374] width 105 height 13
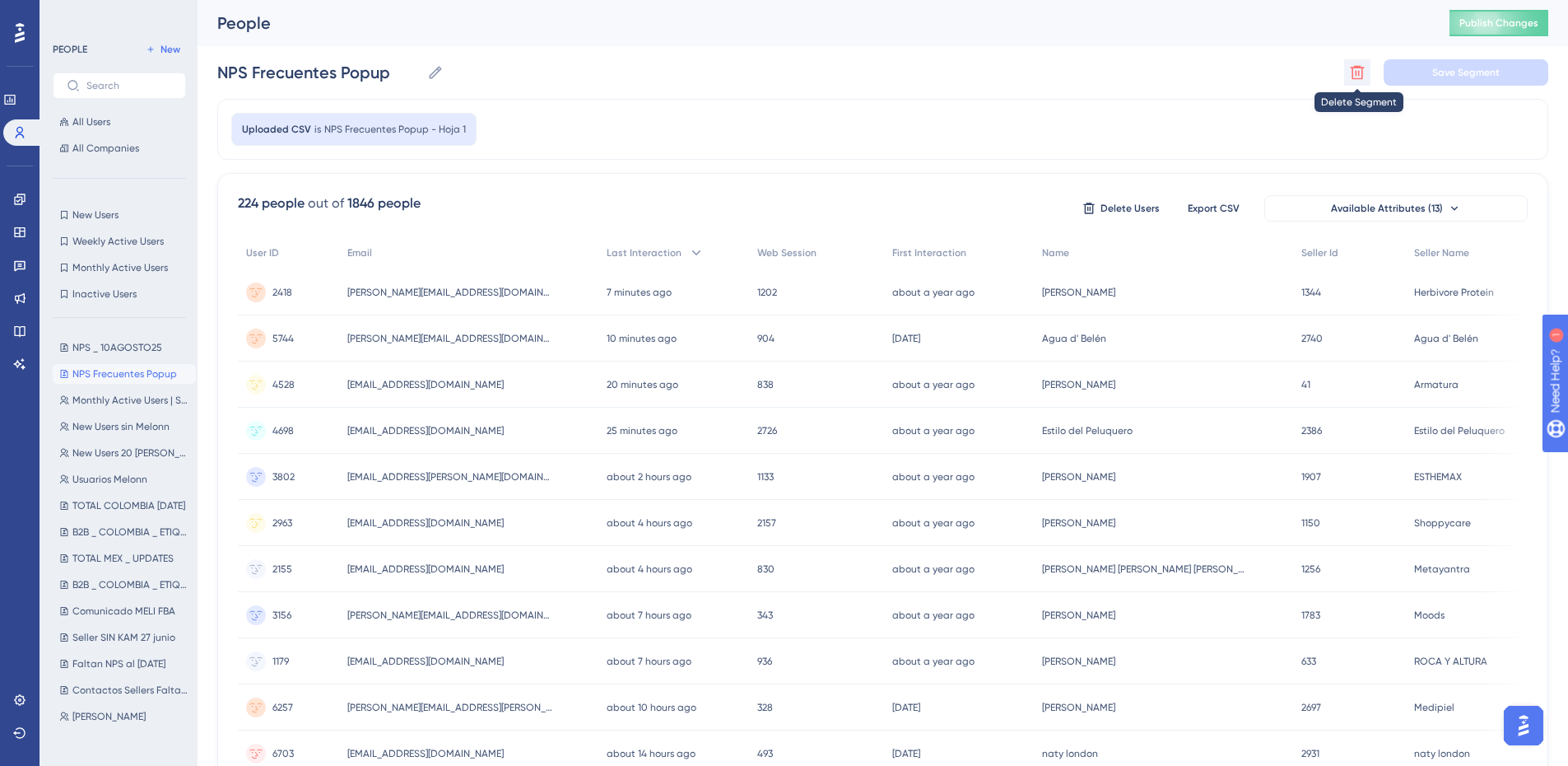
click at [1353, 67] on icon at bounding box center [1358, 72] width 14 height 14
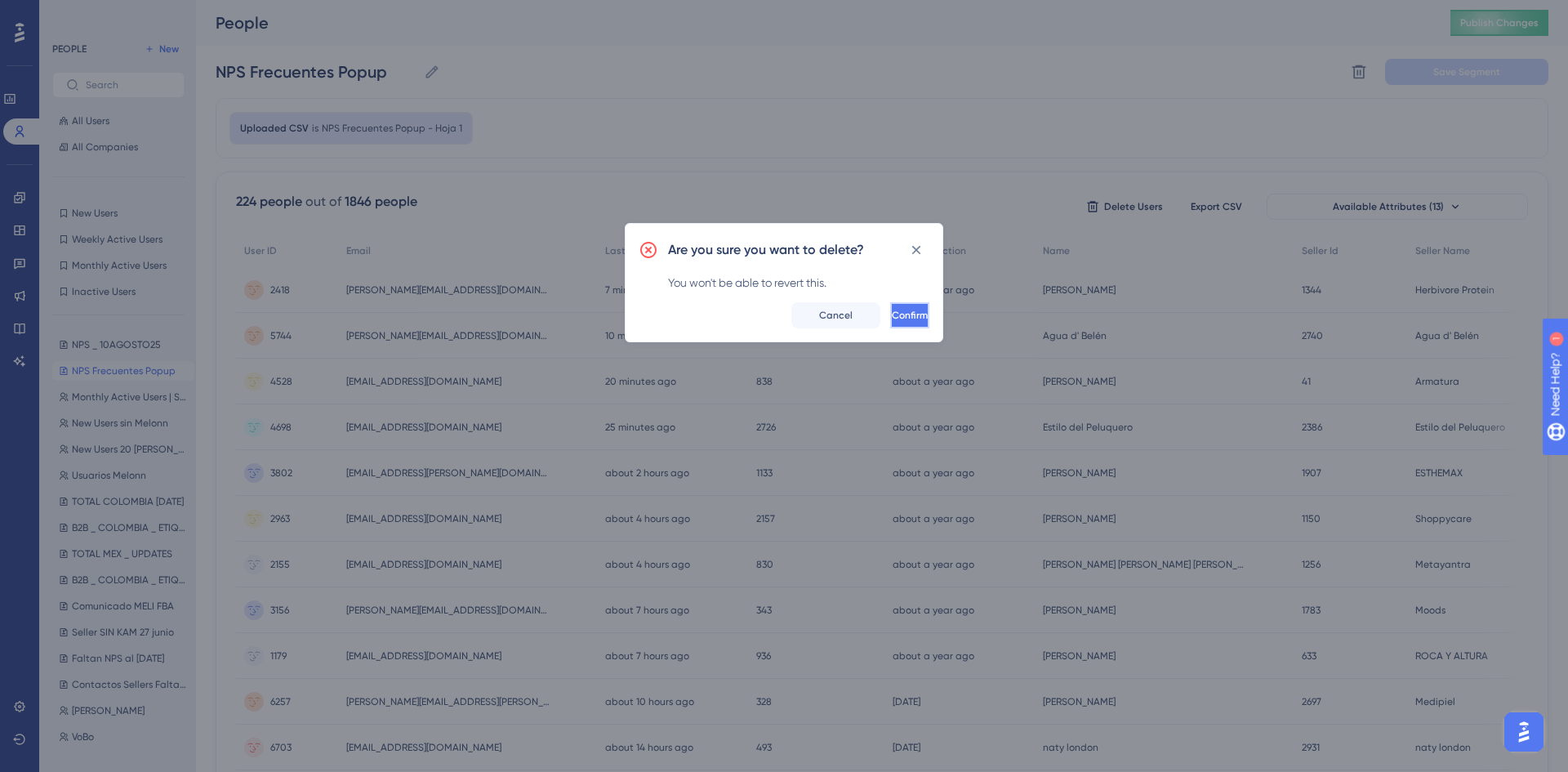
click at [892, 318] on span "Confirm" at bounding box center [910, 315] width 36 height 13
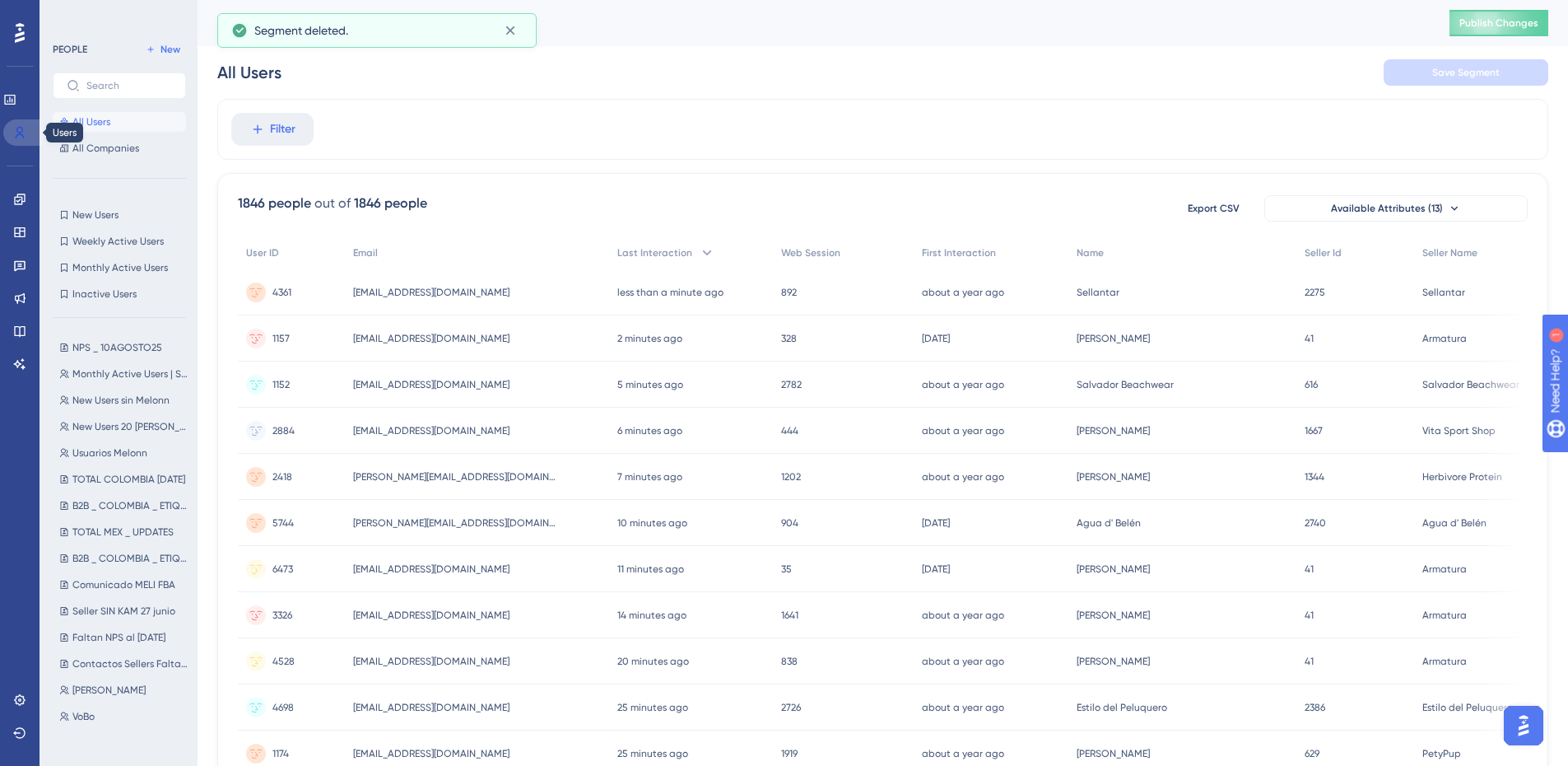
click at [17, 120] on link at bounding box center [23, 133] width 40 height 27
click at [20, 188] on link at bounding box center [20, 200] width 13 height 27
